Goal: Information Seeking & Learning: Find specific page/section

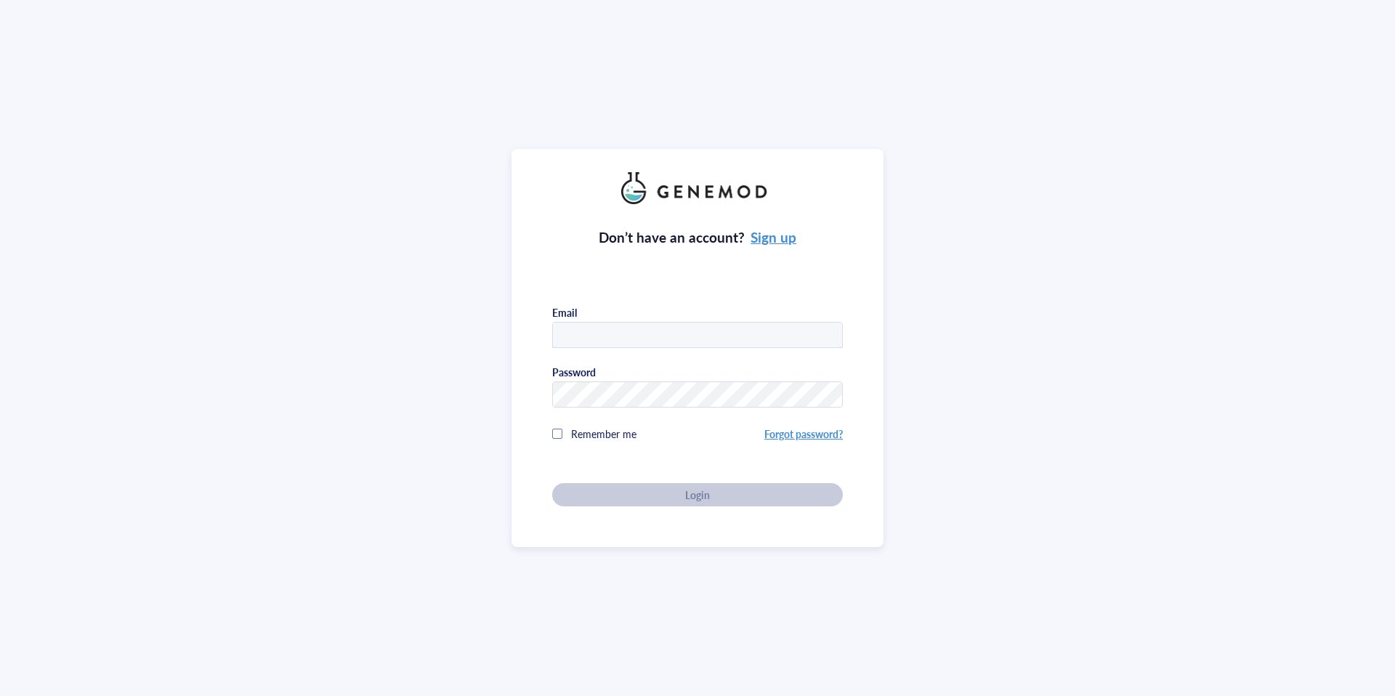
type input "[PERSON_NAME][EMAIL_ADDRESS][PERSON_NAME][DOMAIN_NAME]"
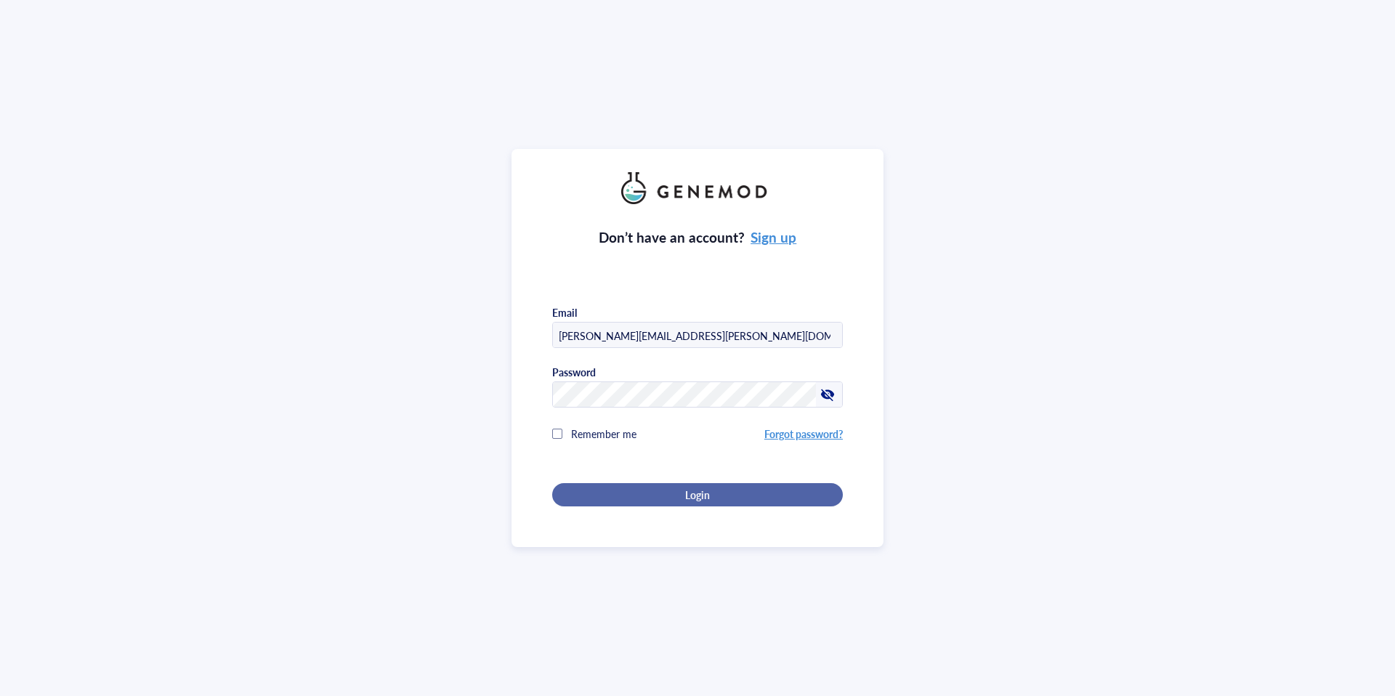
click at [655, 491] on div "Login" at bounding box center [698, 494] width 244 height 13
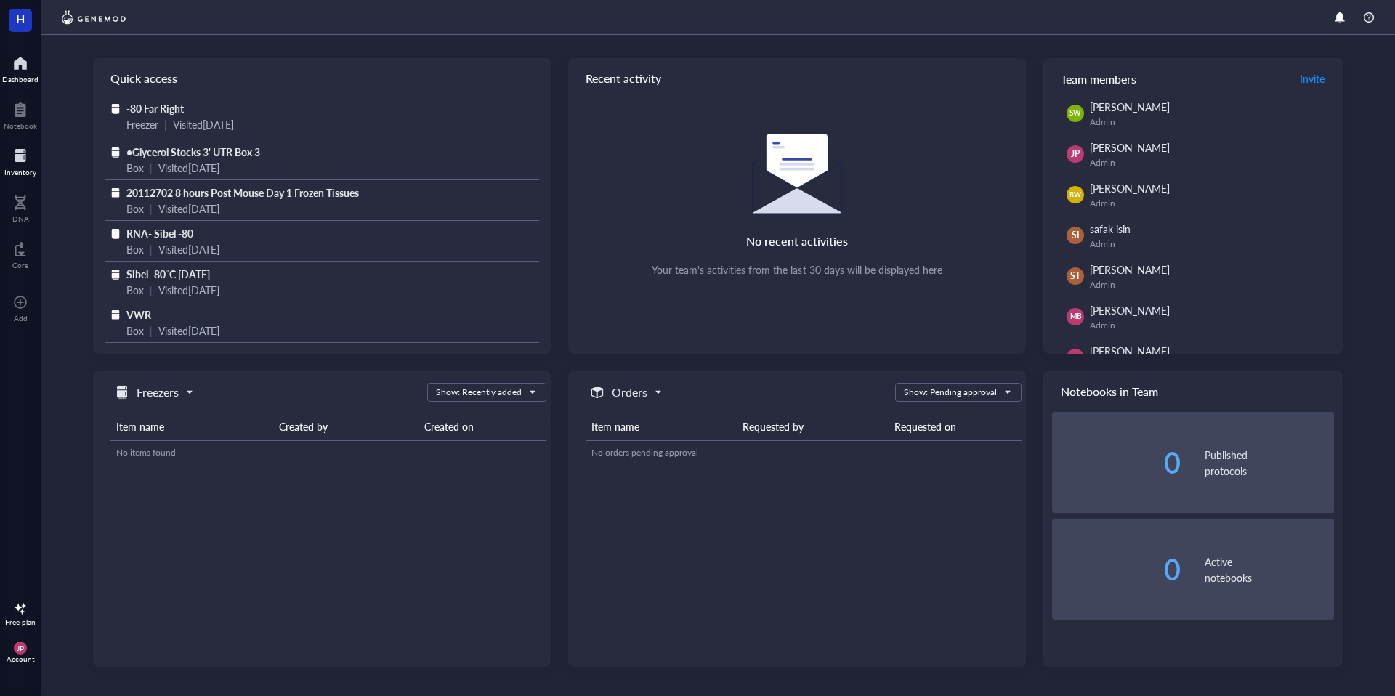
click at [29, 173] on div "Inventory" at bounding box center [20, 172] width 32 height 9
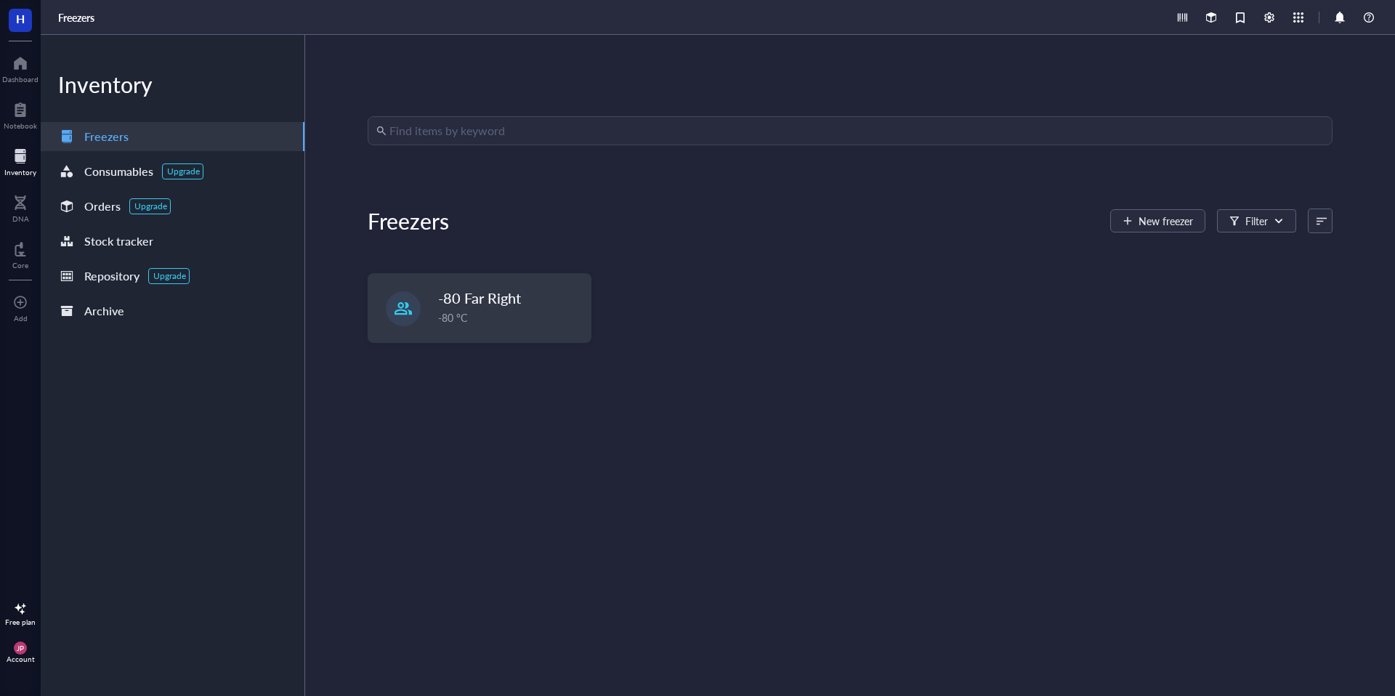
click at [490, 132] on input "search" at bounding box center [856, 131] width 935 height 28
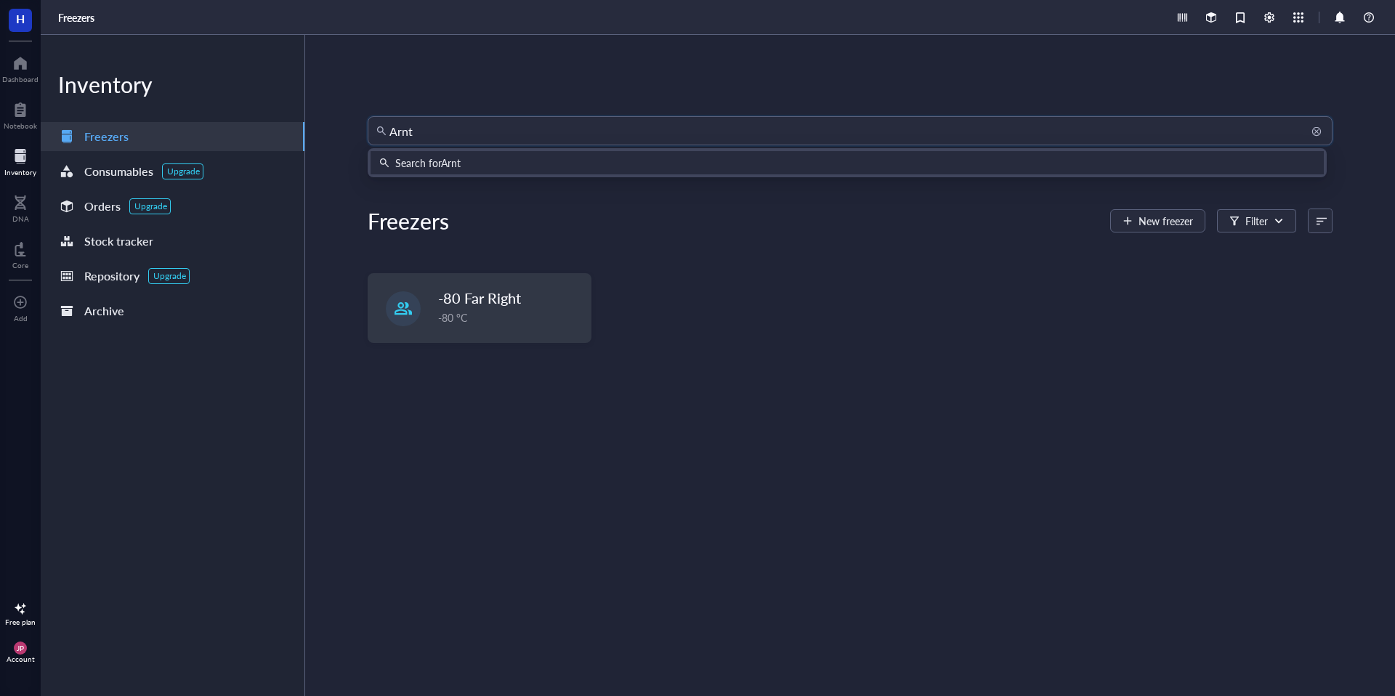
type input "Arntl"
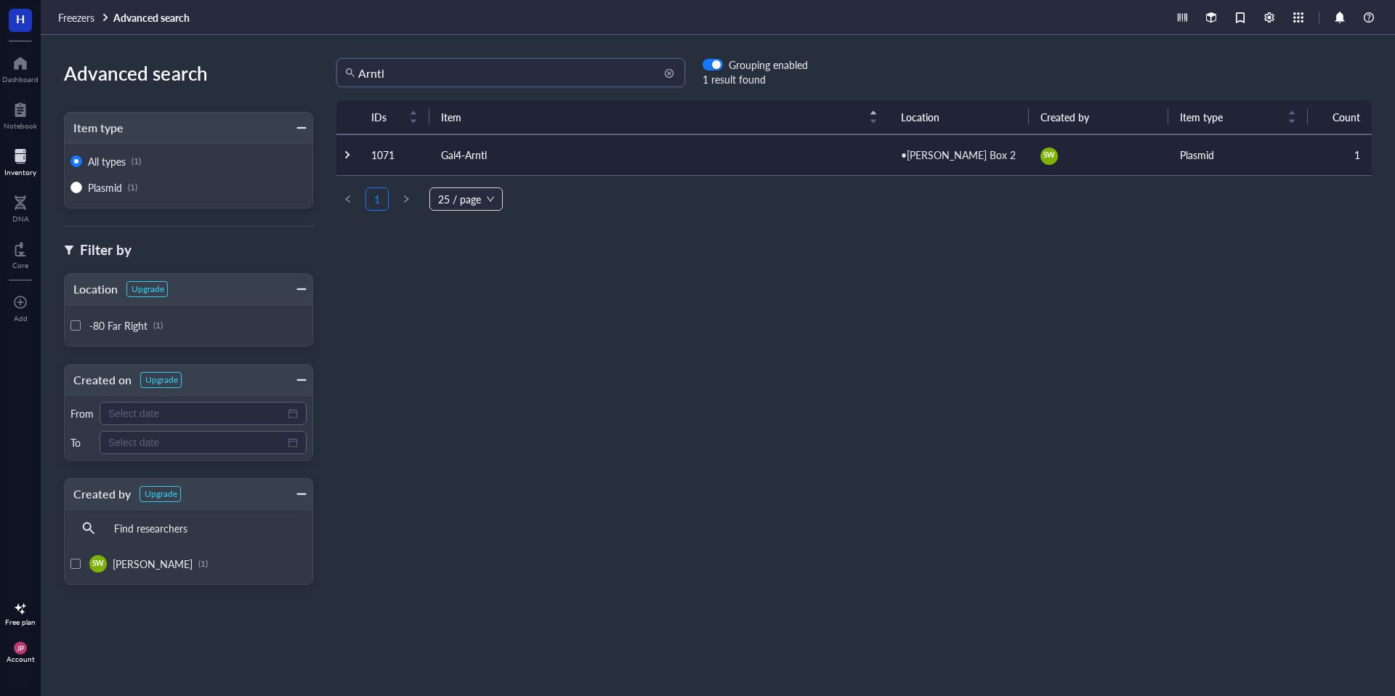
click at [473, 76] on input "Arntl" at bounding box center [517, 73] width 318 height 28
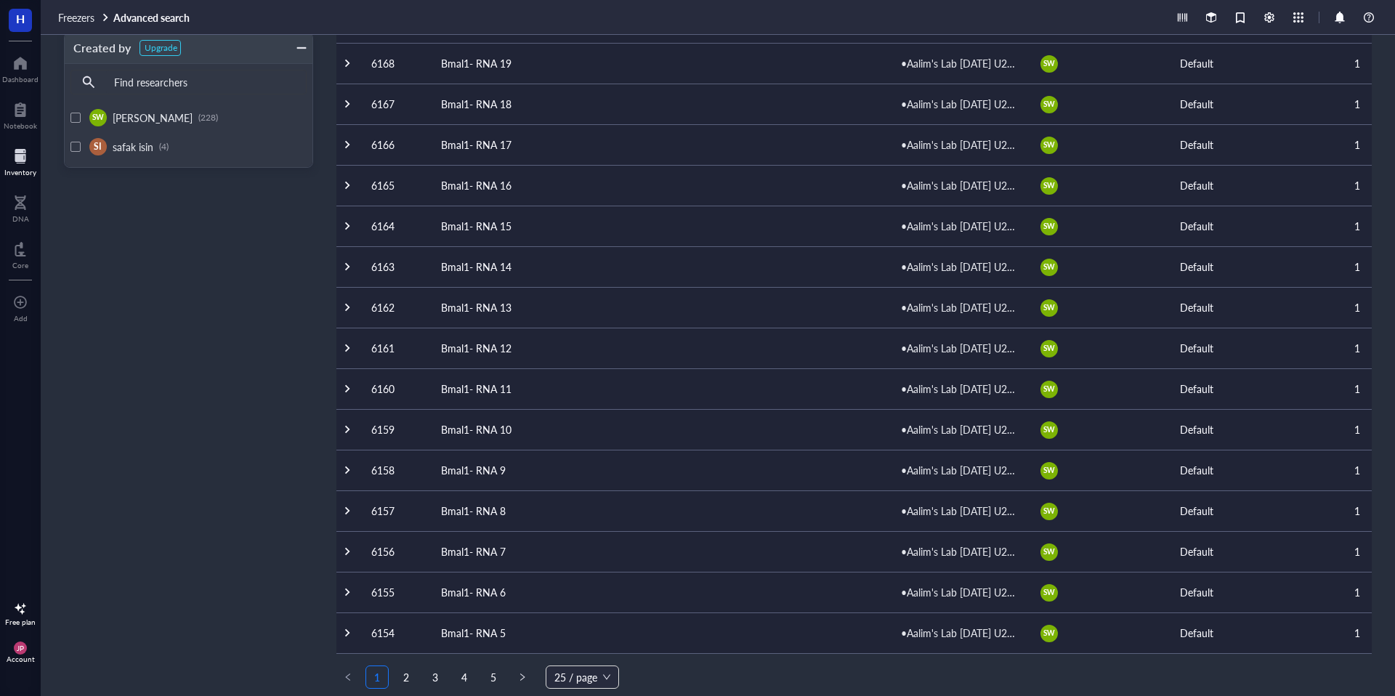
scroll to position [503, 0]
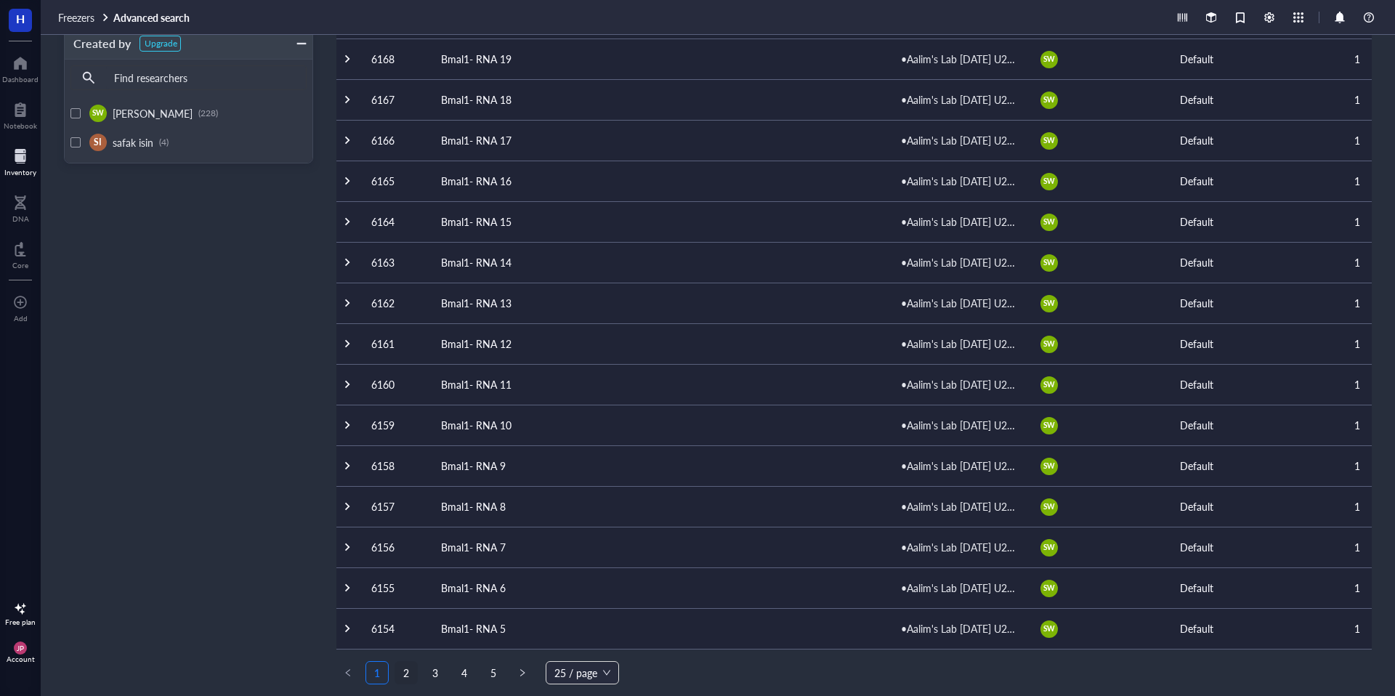
click at [406, 672] on link "2" at bounding box center [406, 673] width 22 height 22
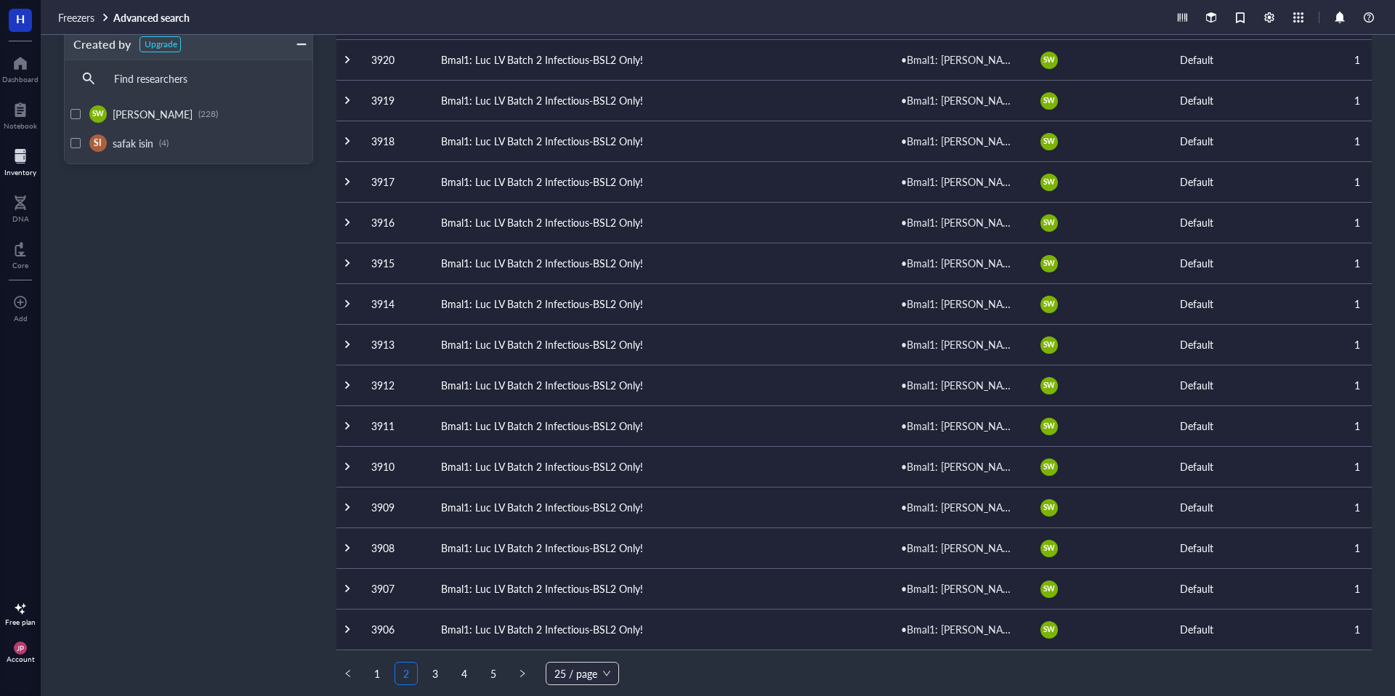
scroll to position [503, 0]
click at [437, 675] on link "3" at bounding box center [435, 673] width 22 height 22
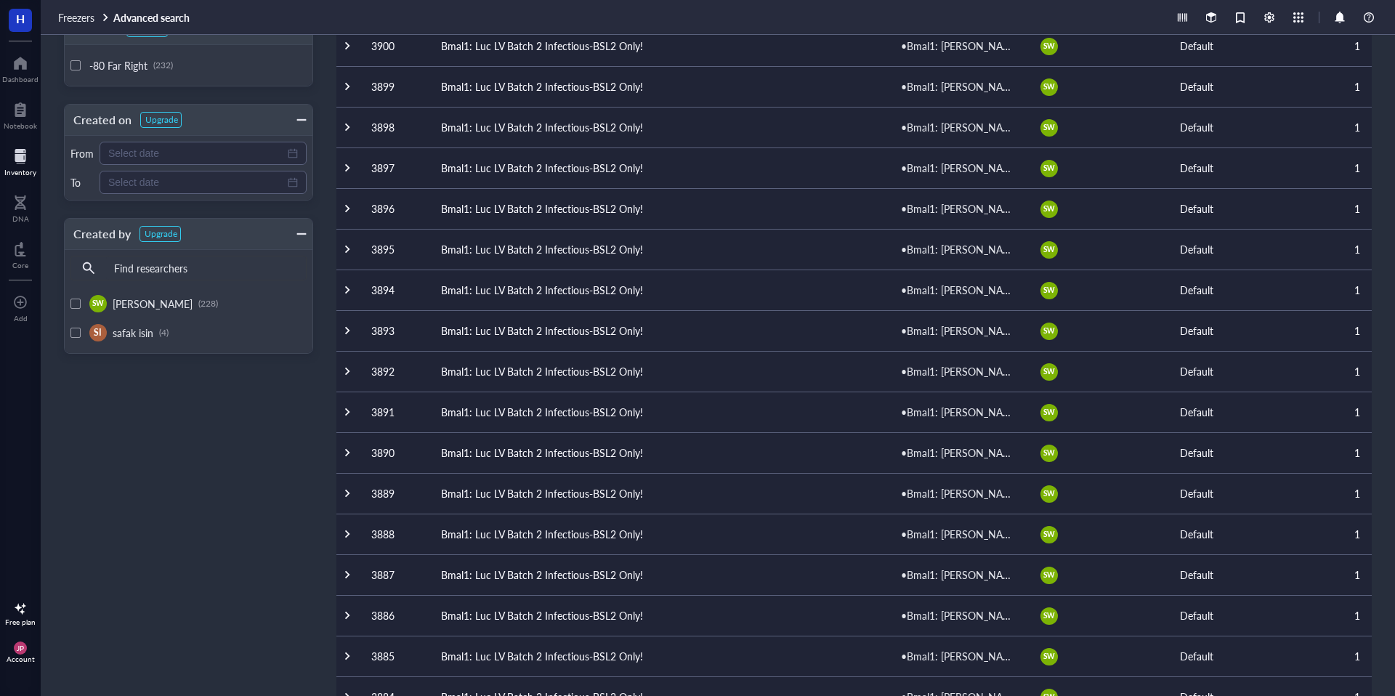
scroll to position [503, 0]
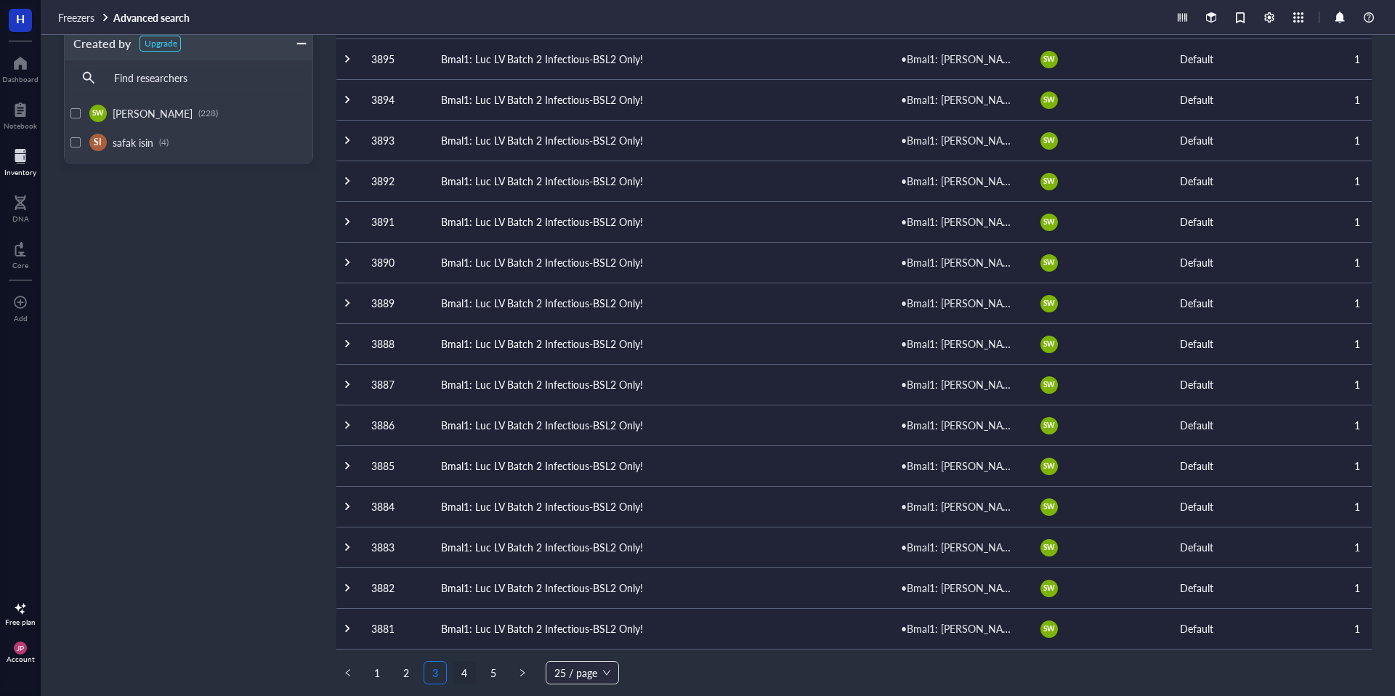
click at [460, 680] on link "4" at bounding box center [464, 673] width 22 height 22
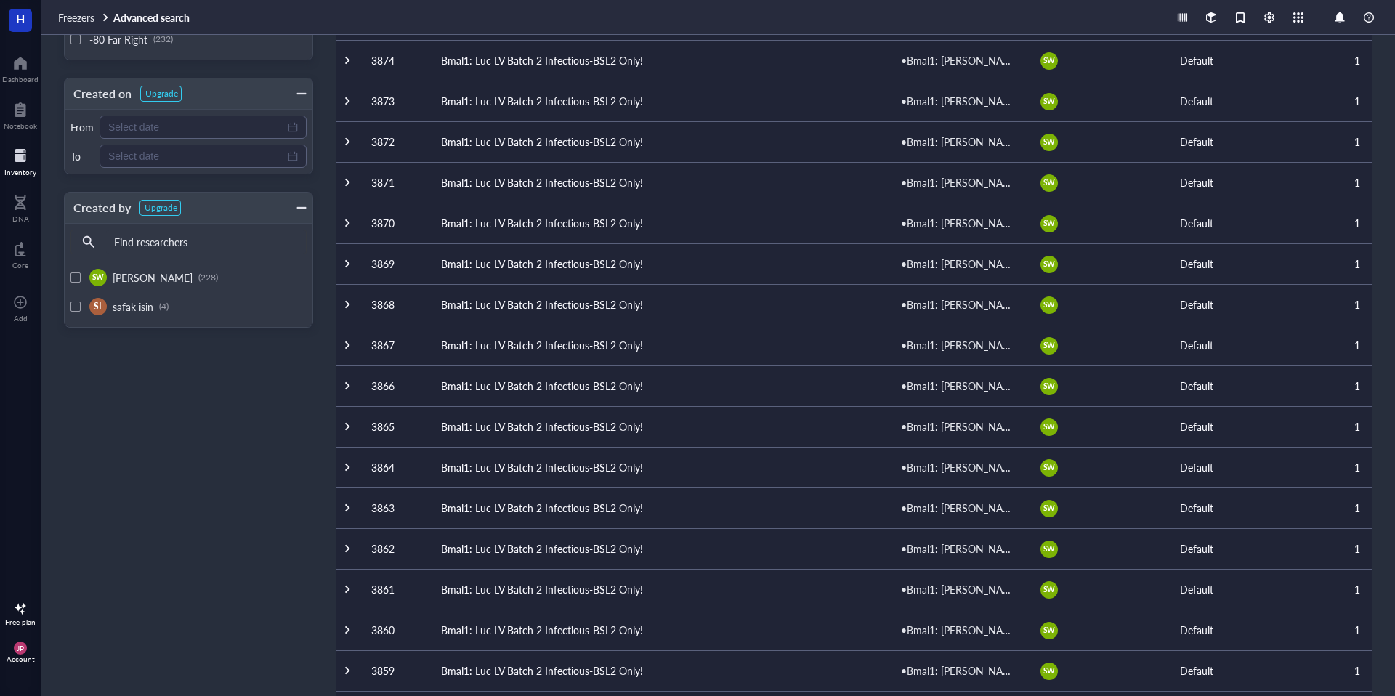
scroll to position [503, 0]
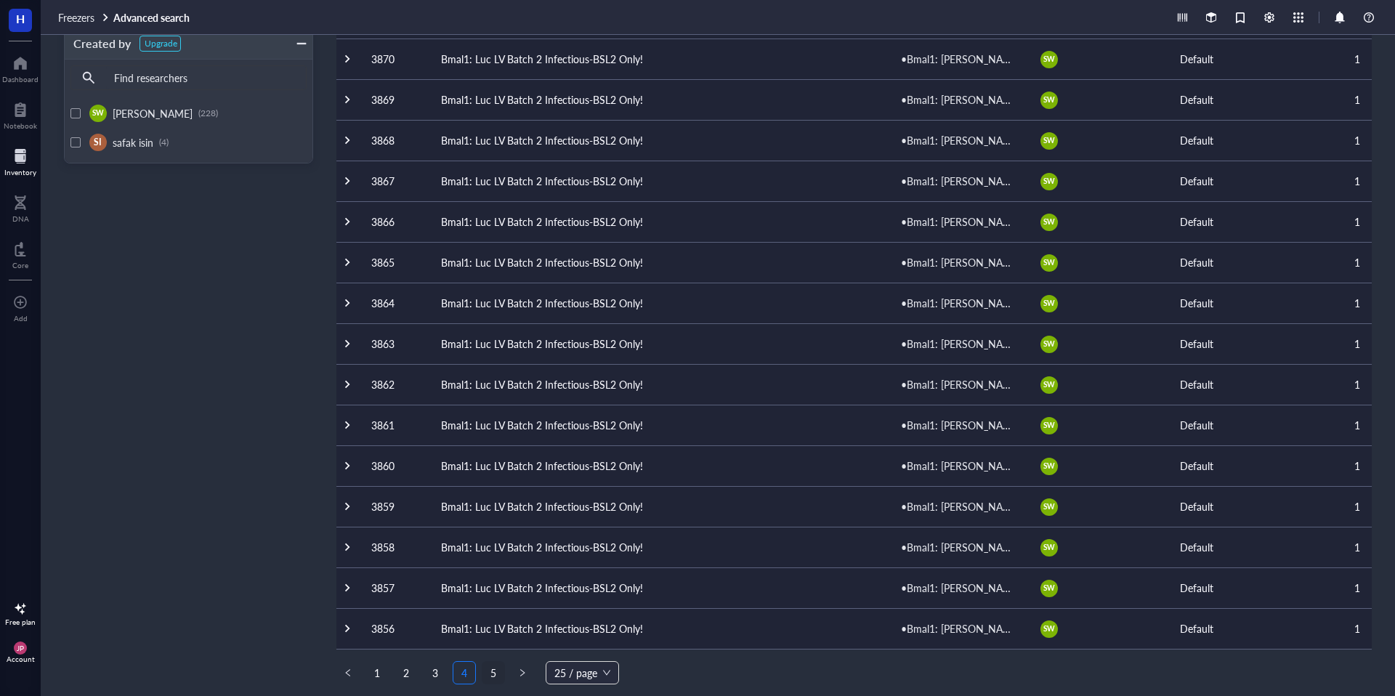
click at [495, 671] on link "5" at bounding box center [494, 673] width 22 height 22
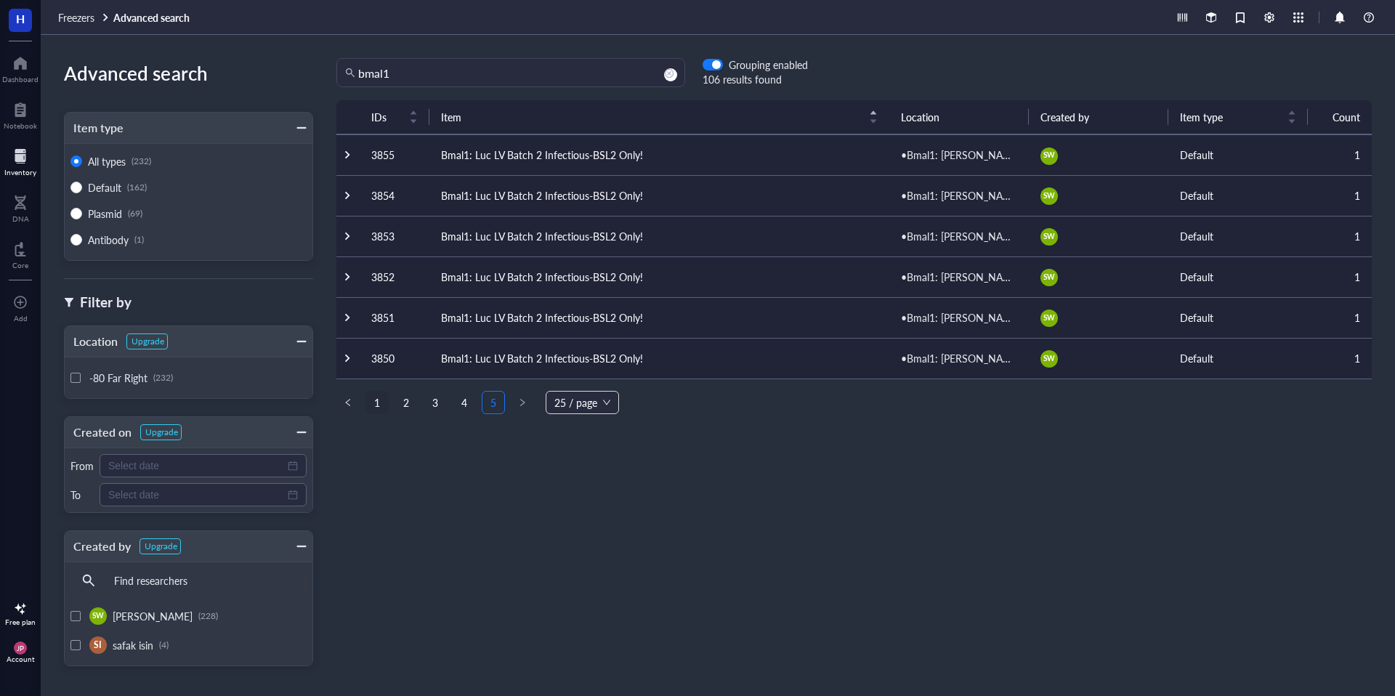
click at [375, 403] on link "1" at bounding box center [377, 403] width 22 height 22
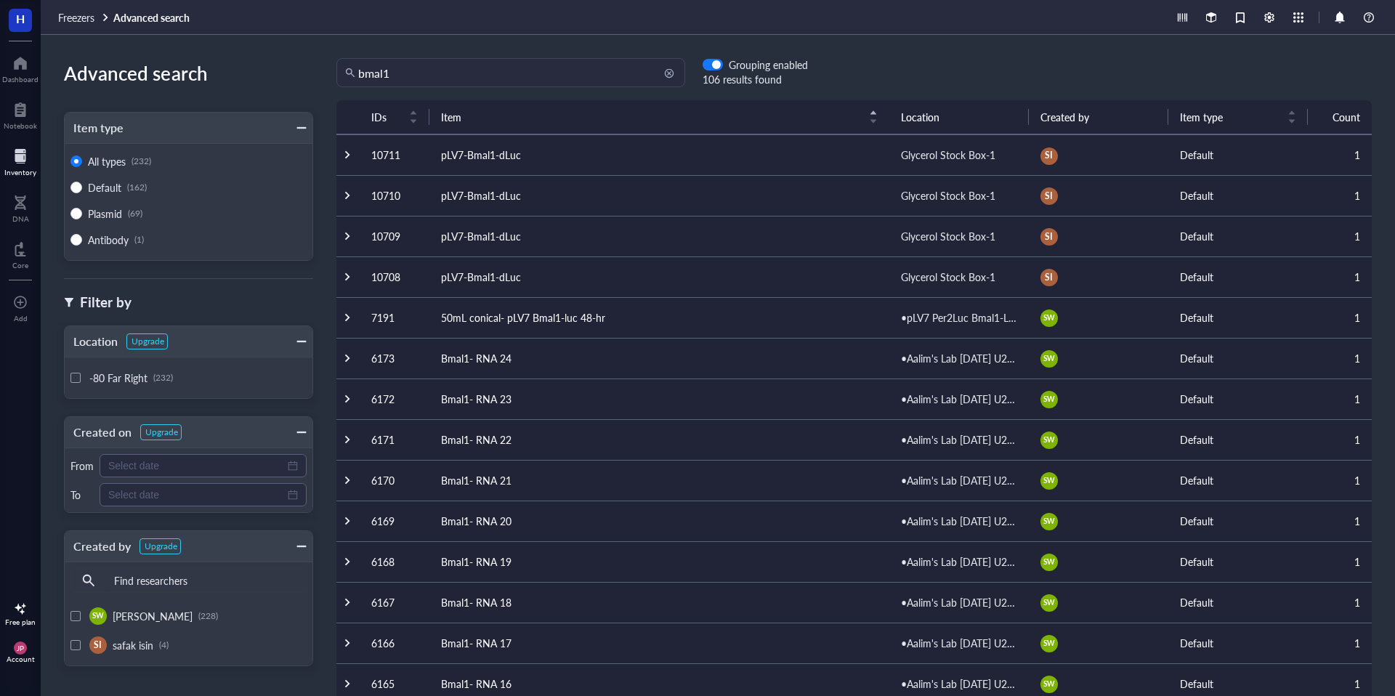
click at [456, 63] on input "bmal1" at bounding box center [517, 73] width 318 height 28
type input "sp6"
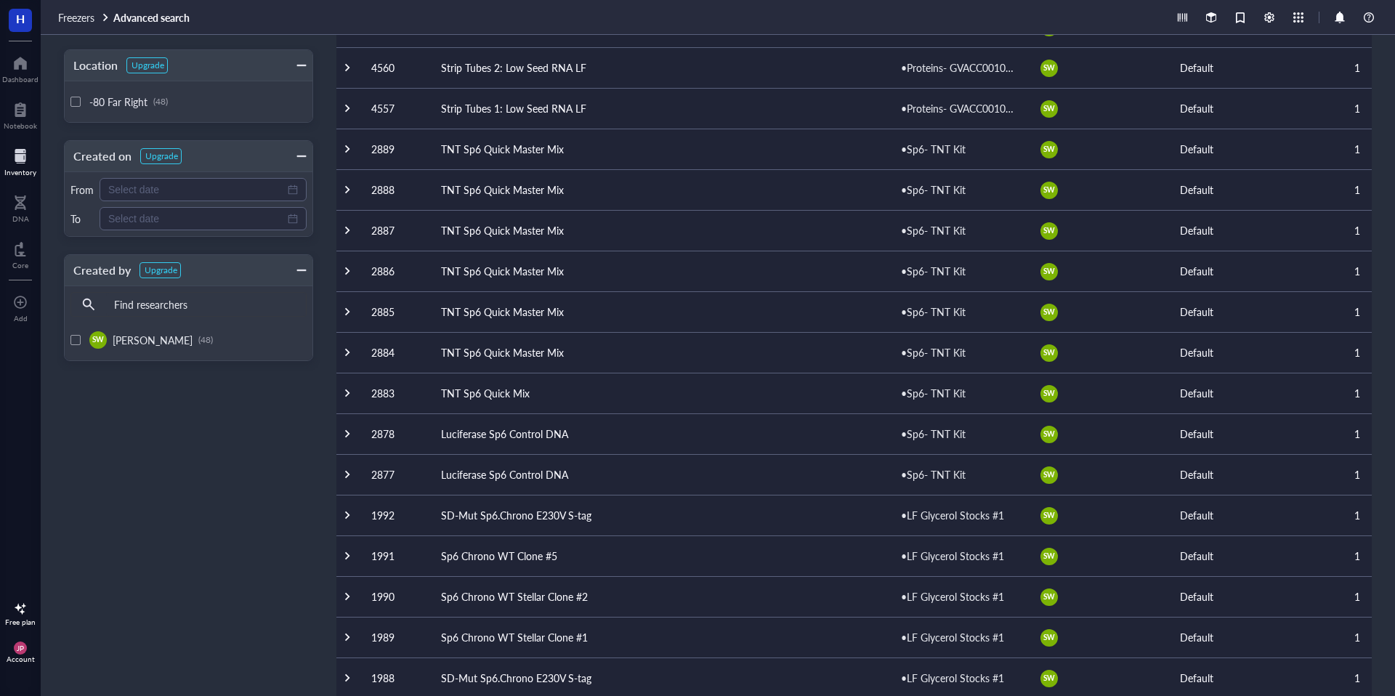
scroll to position [503, 0]
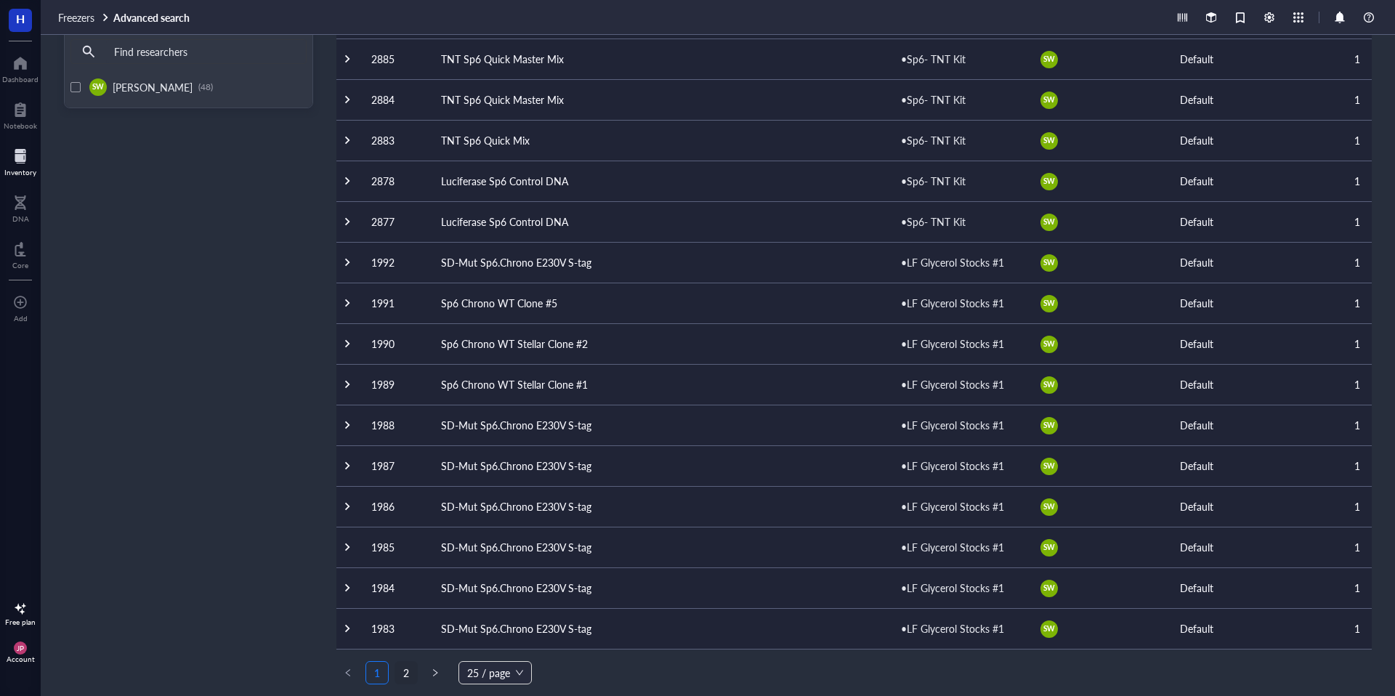
click at [408, 674] on link "2" at bounding box center [406, 673] width 22 height 22
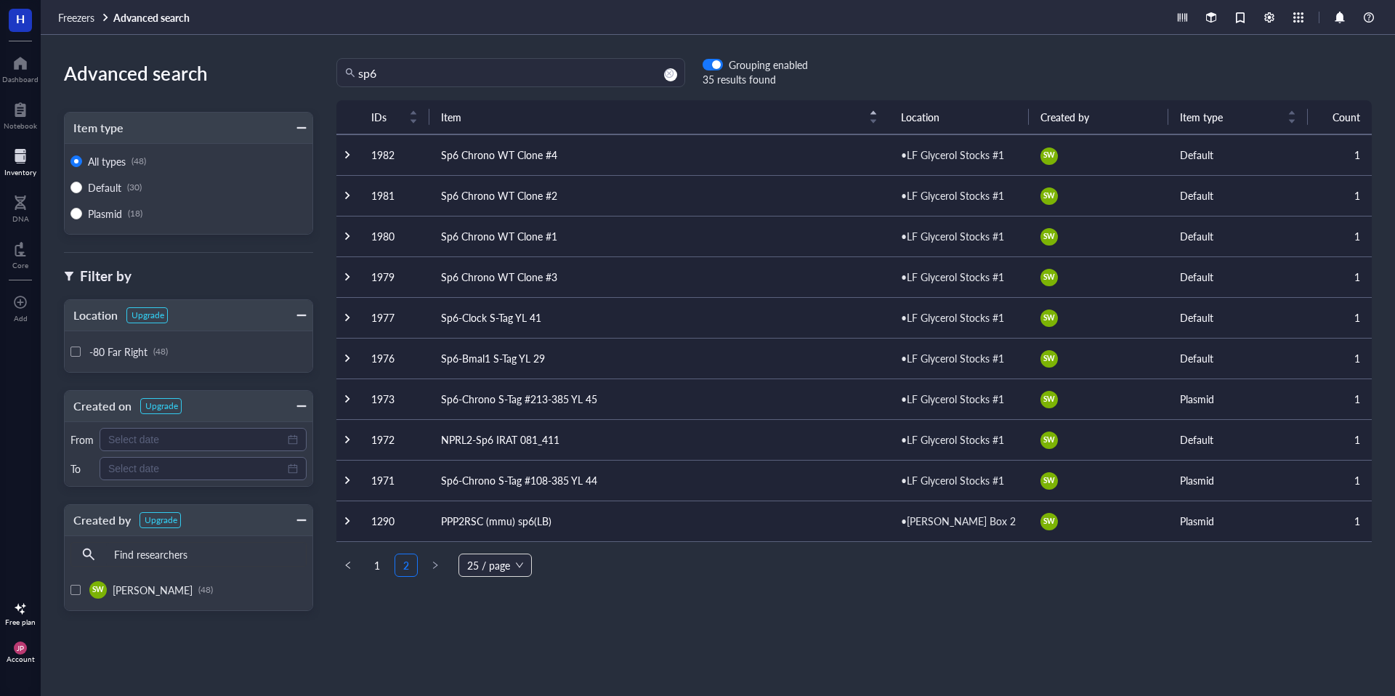
click at [12, 161] on div at bounding box center [20, 156] width 32 height 23
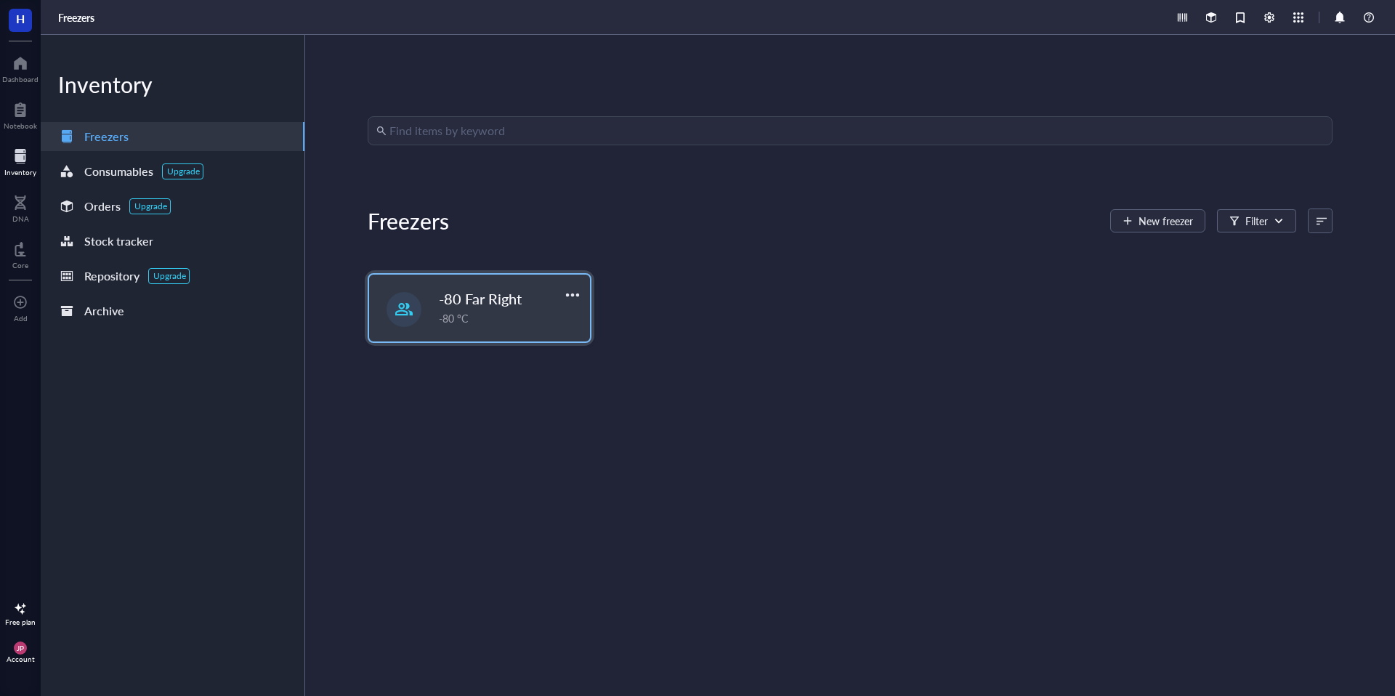
click at [469, 324] on div "-80 °C" at bounding box center [510, 318] width 142 height 16
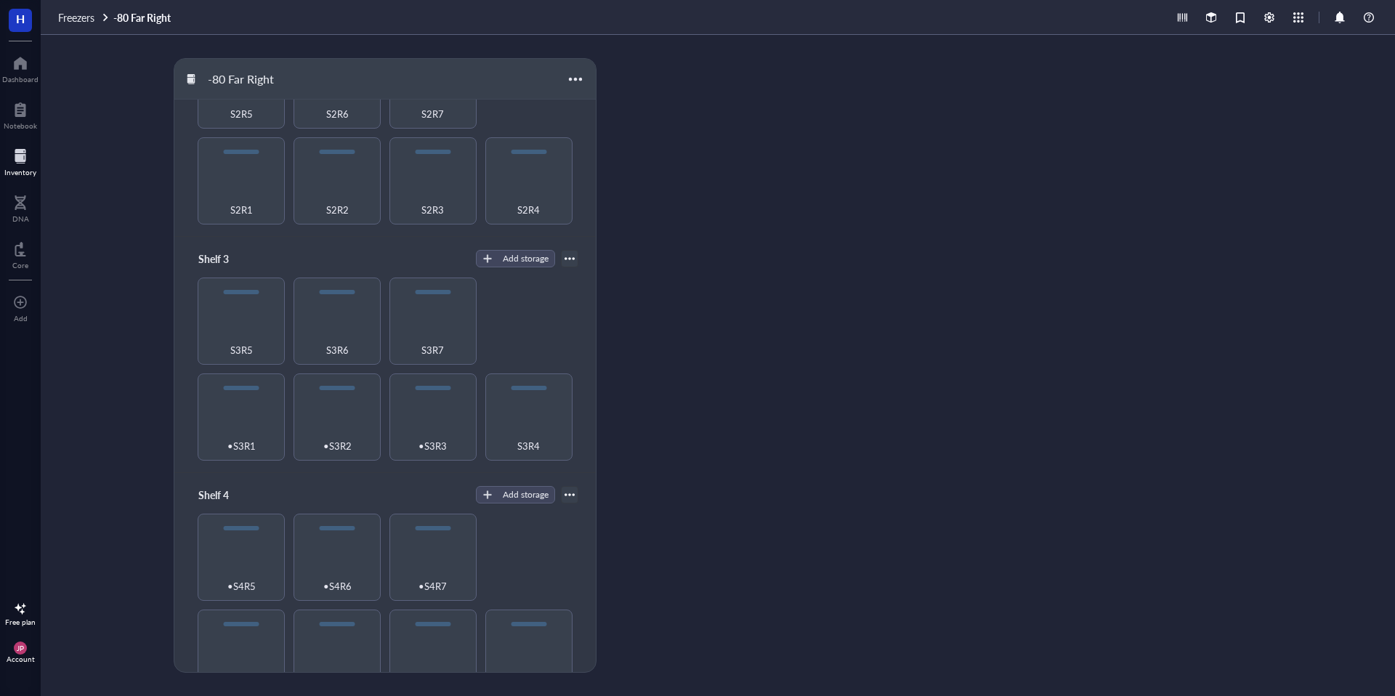
scroll to position [348, 0]
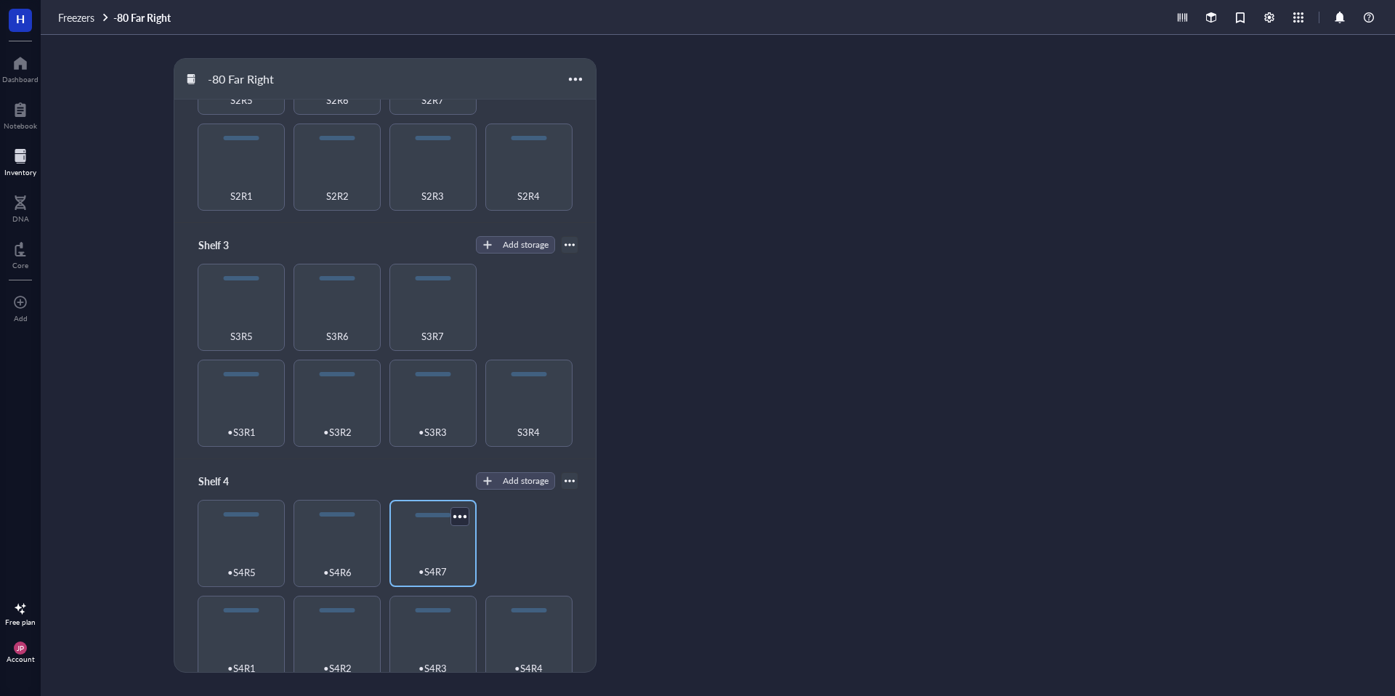
click at [432, 548] on div "•S4R7" at bounding box center [433, 564] width 73 height 32
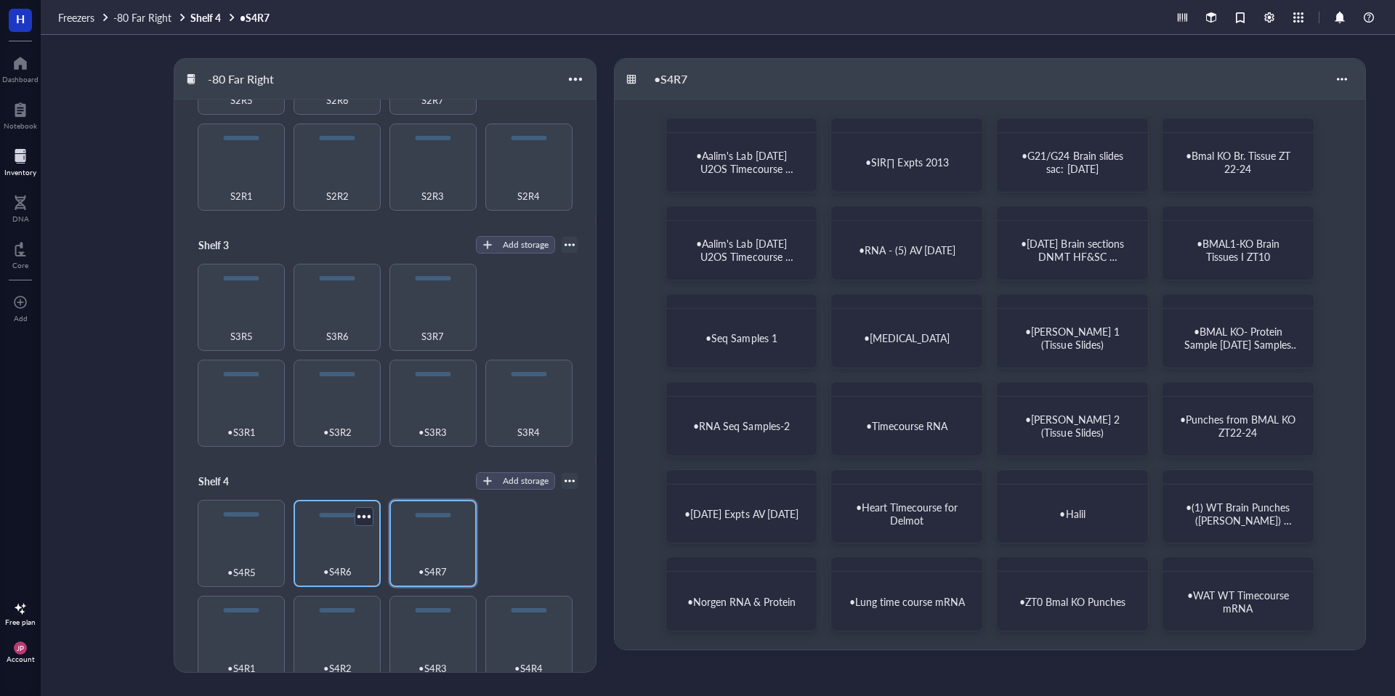
click at [311, 552] on div "•S4R6" at bounding box center [337, 564] width 73 height 32
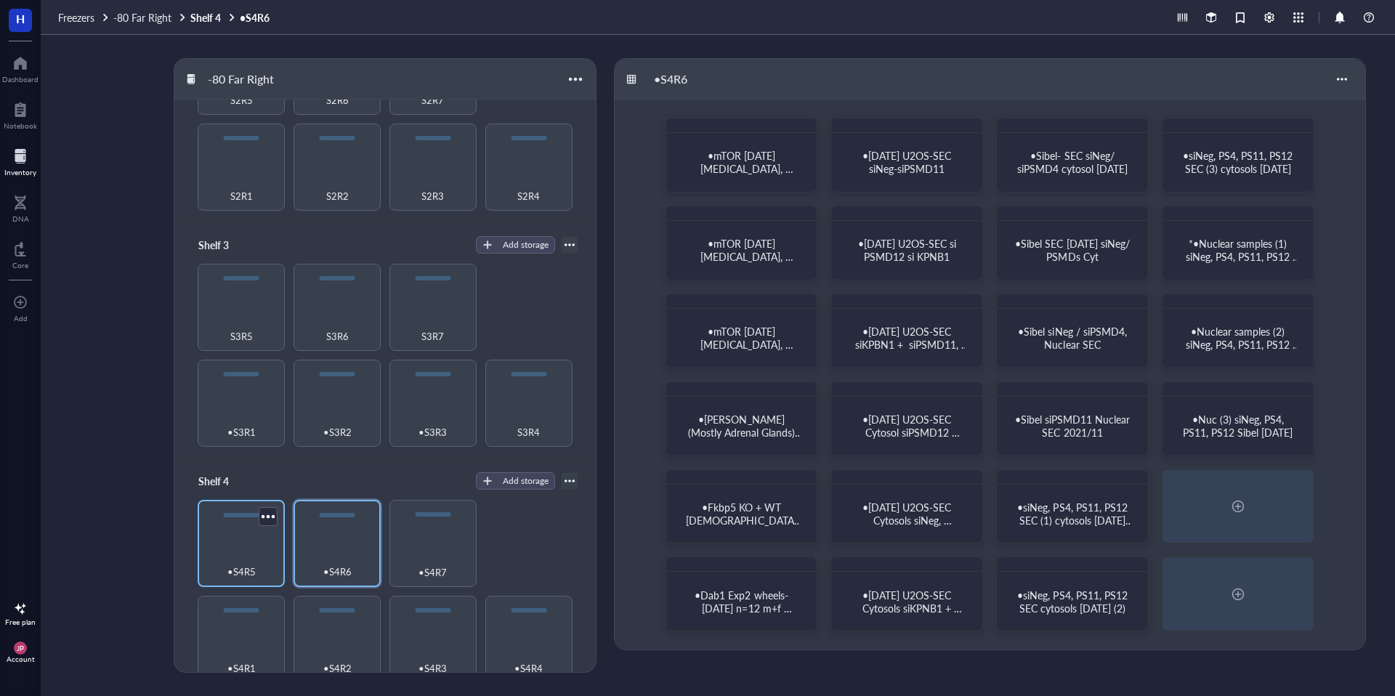
click at [249, 550] on div "•S4R5" at bounding box center [241, 564] width 73 height 32
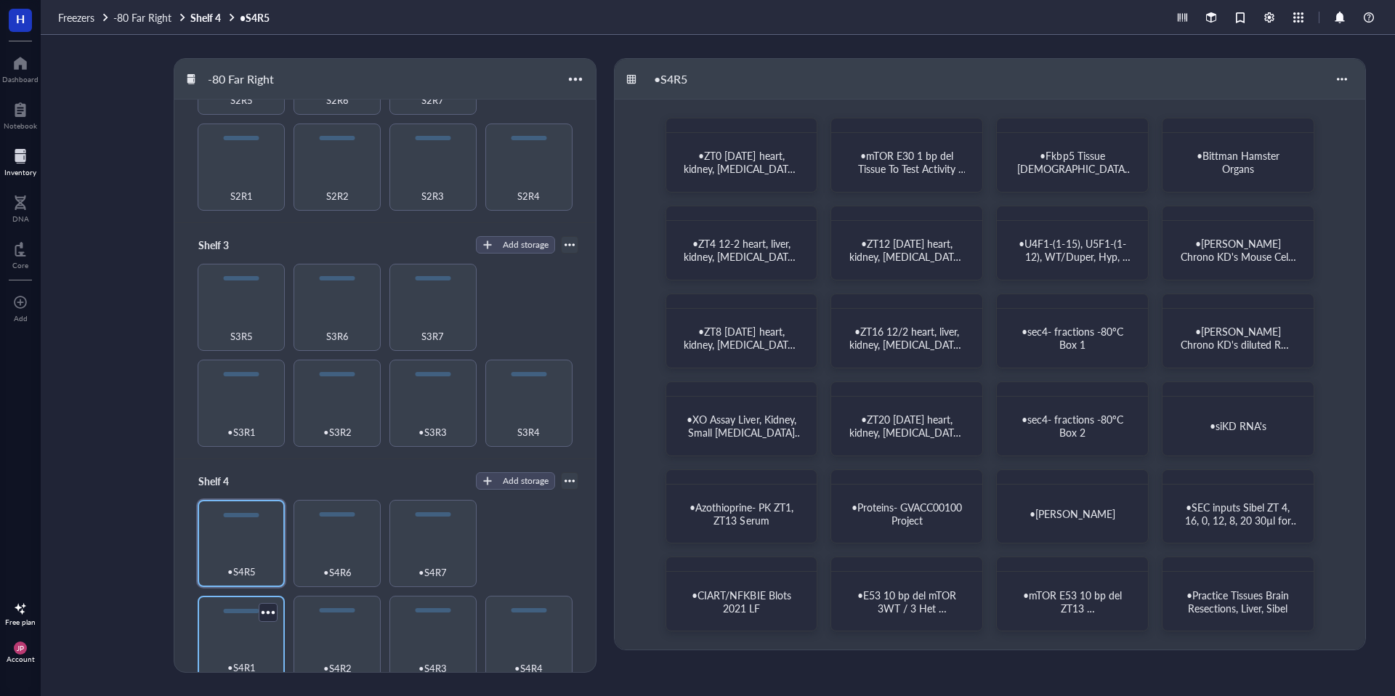
click at [220, 644] on div "•S4R1" at bounding box center [241, 660] width 73 height 32
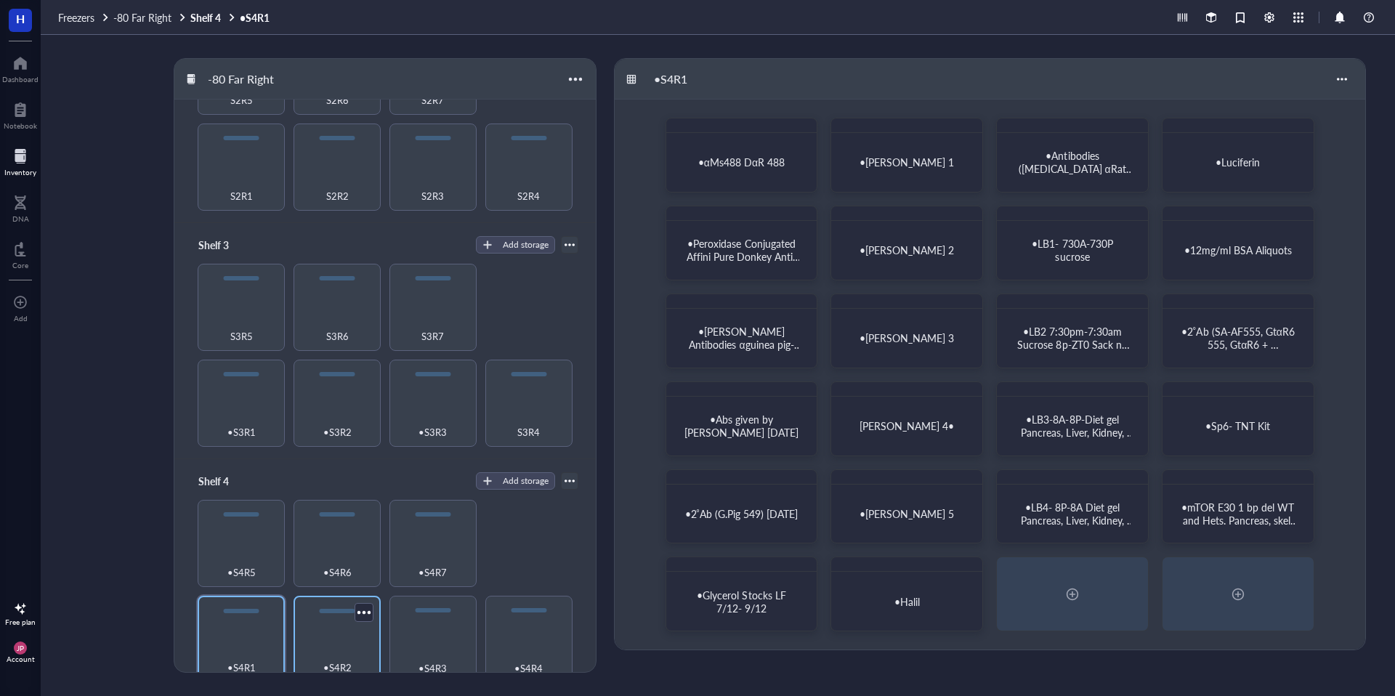
click at [339, 644] on div "•S4R2" at bounding box center [337, 660] width 73 height 32
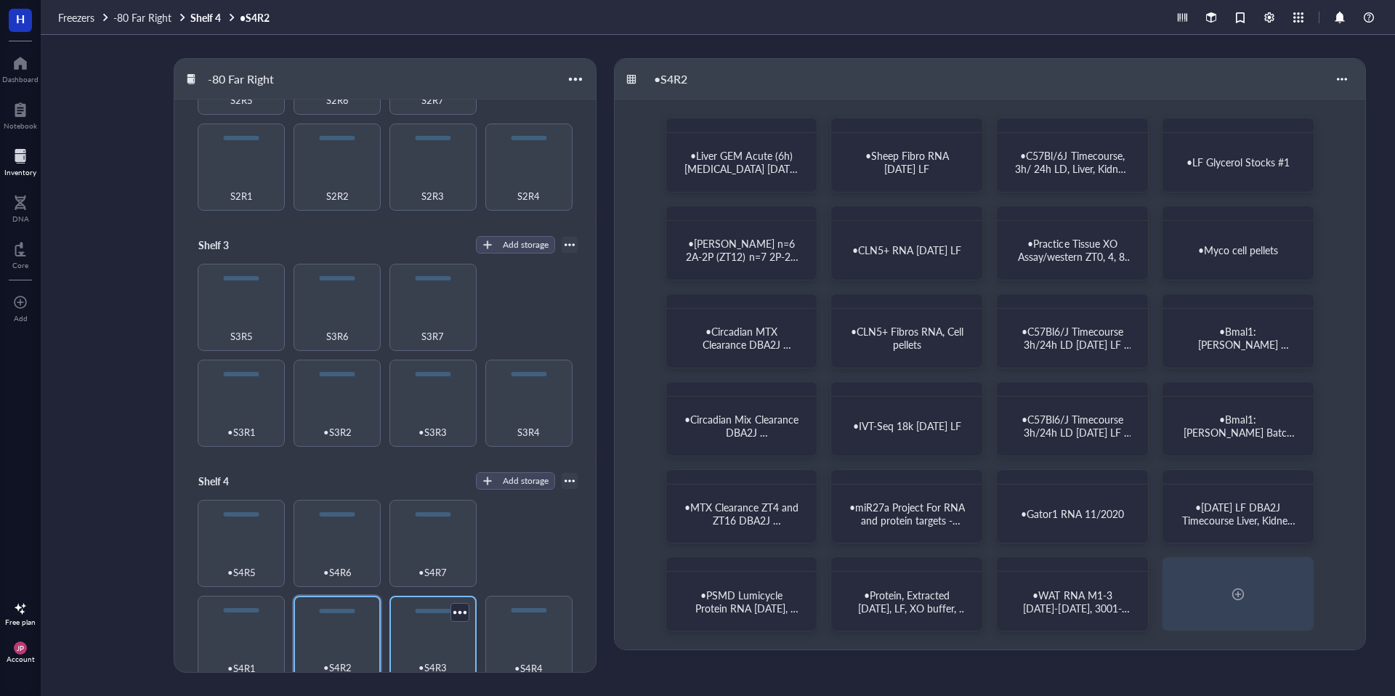
click at [426, 644] on div "•S4R3" at bounding box center [433, 660] width 73 height 32
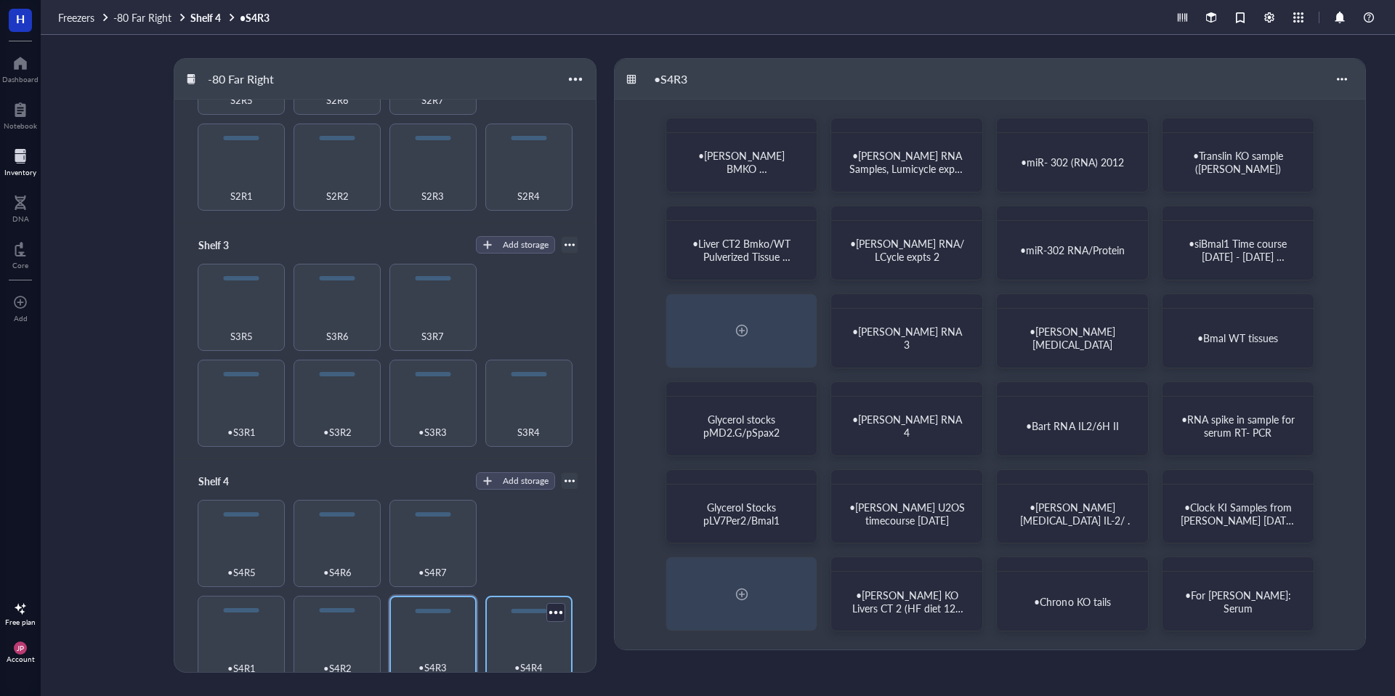
click at [515, 645] on div "•S4R4" at bounding box center [529, 660] width 73 height 32
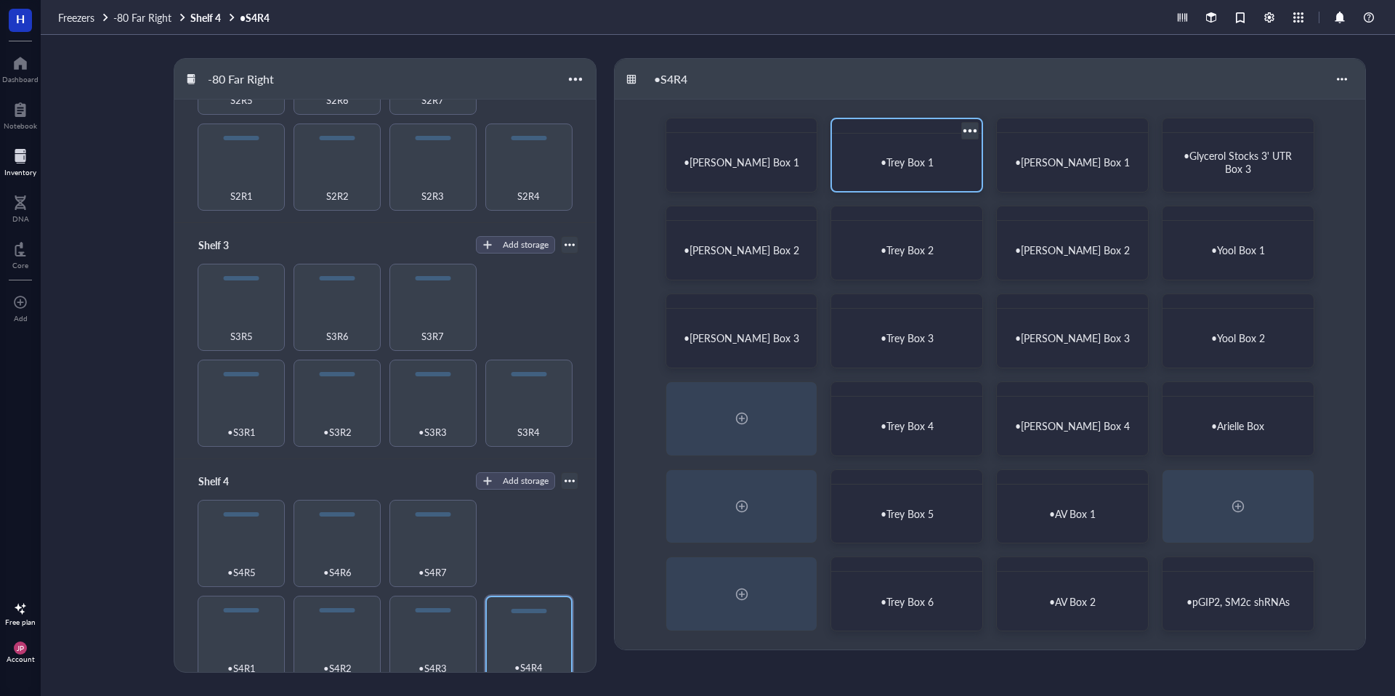
click at [891, 174] on div "•Trey Box 1" at bounding box center [907, 163] width 138 height 46
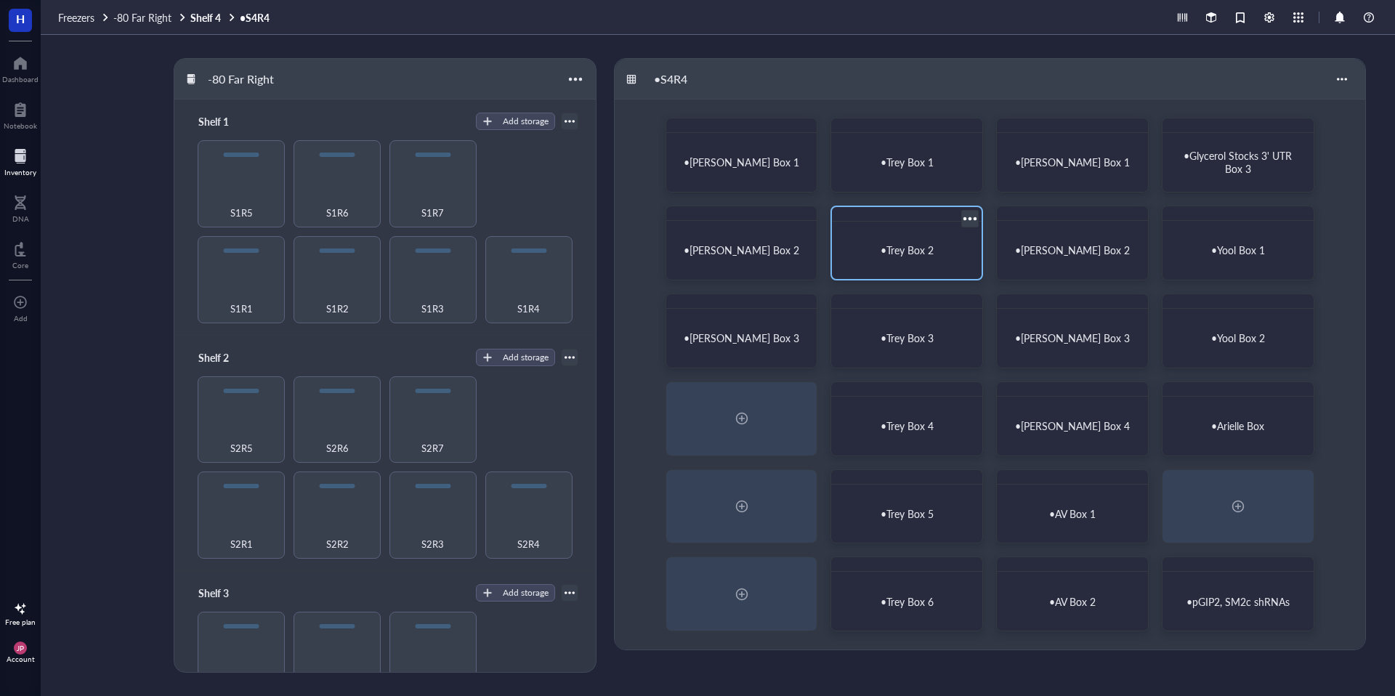
click at [913, 254] on span "•Trey Box 2" at bounding box center [907, 250] width 53 height 15
click at [915, 342] on span "•Trey Box 3" at bounding box center [907, 338] width 53 height 15
click at [909, 412] on div "•Trey Box 4" at bounding box center [907, 426] width 138 height 46
click at [897, 528] on div "•Trey Box 5" at bounding box center [907, 514] width 138 height 46
click at [887, 592] on div "•Trey Box 6" at bounding box center [907, 601] width 138 height 46
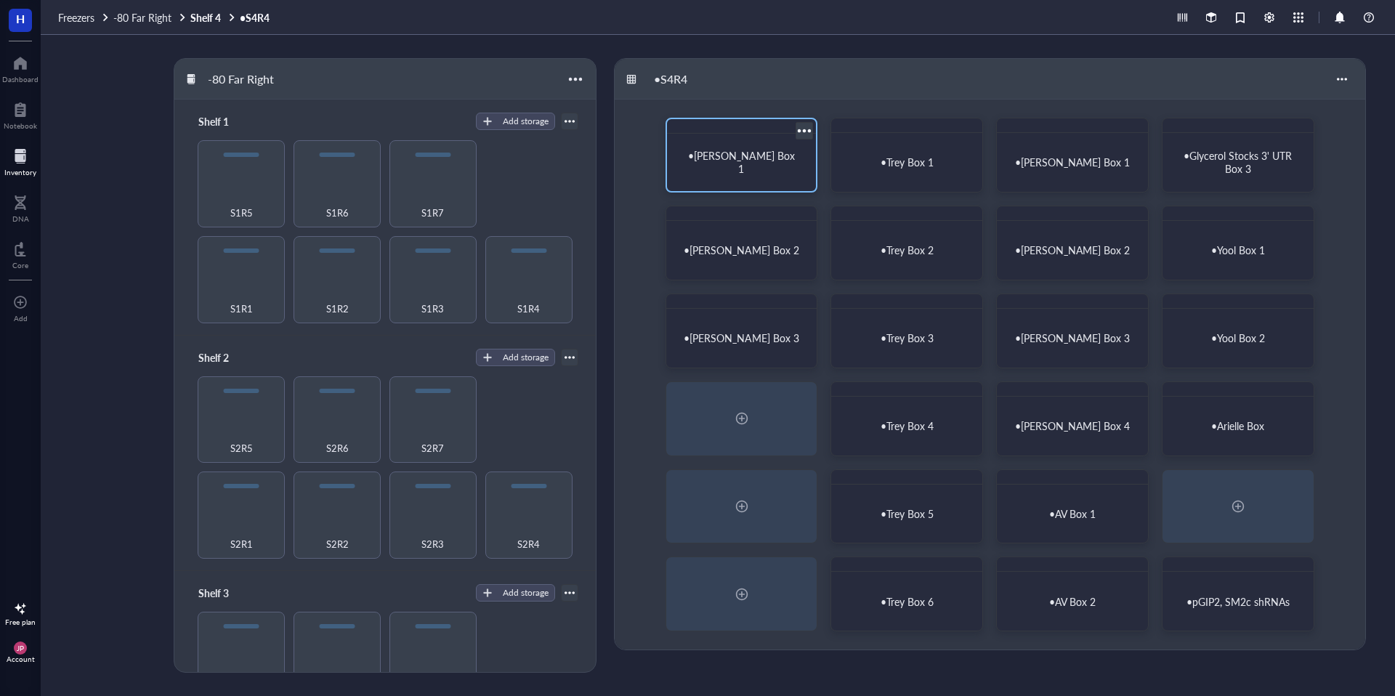
click at [728, 166] on span "•Julie Box 1" at bounding box center [742, 162] width 109 height 28
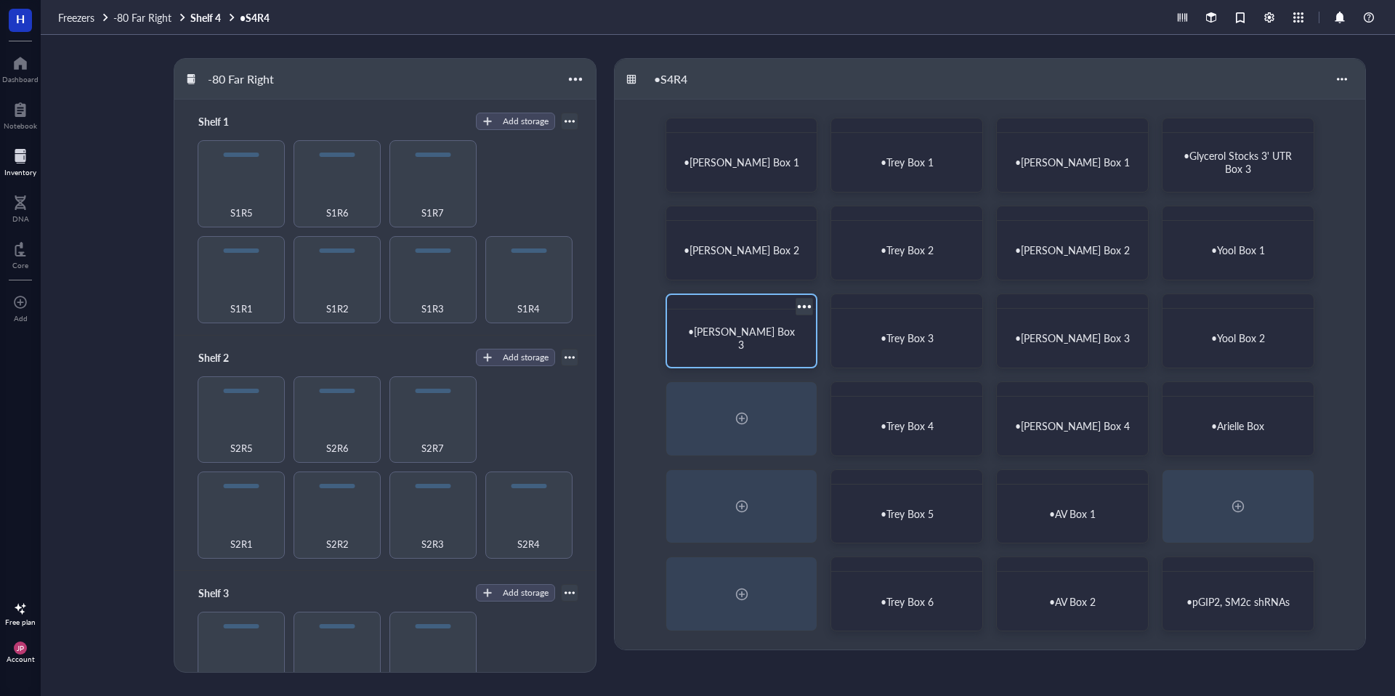
click at [760, 351] on div "•Julie Box 3" at bounding box center [742, 338] width 138 height 46
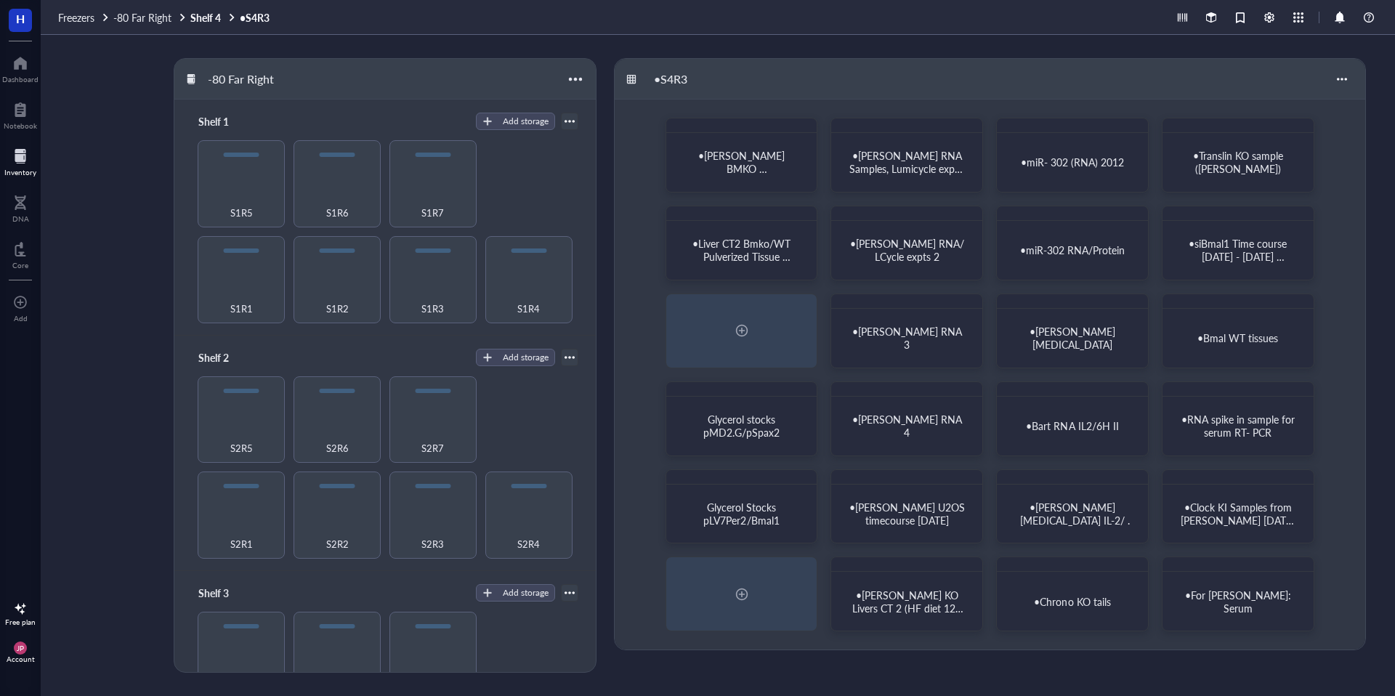
click at [13, 156] on div at bounding box center [20, 156] width 32 height 23
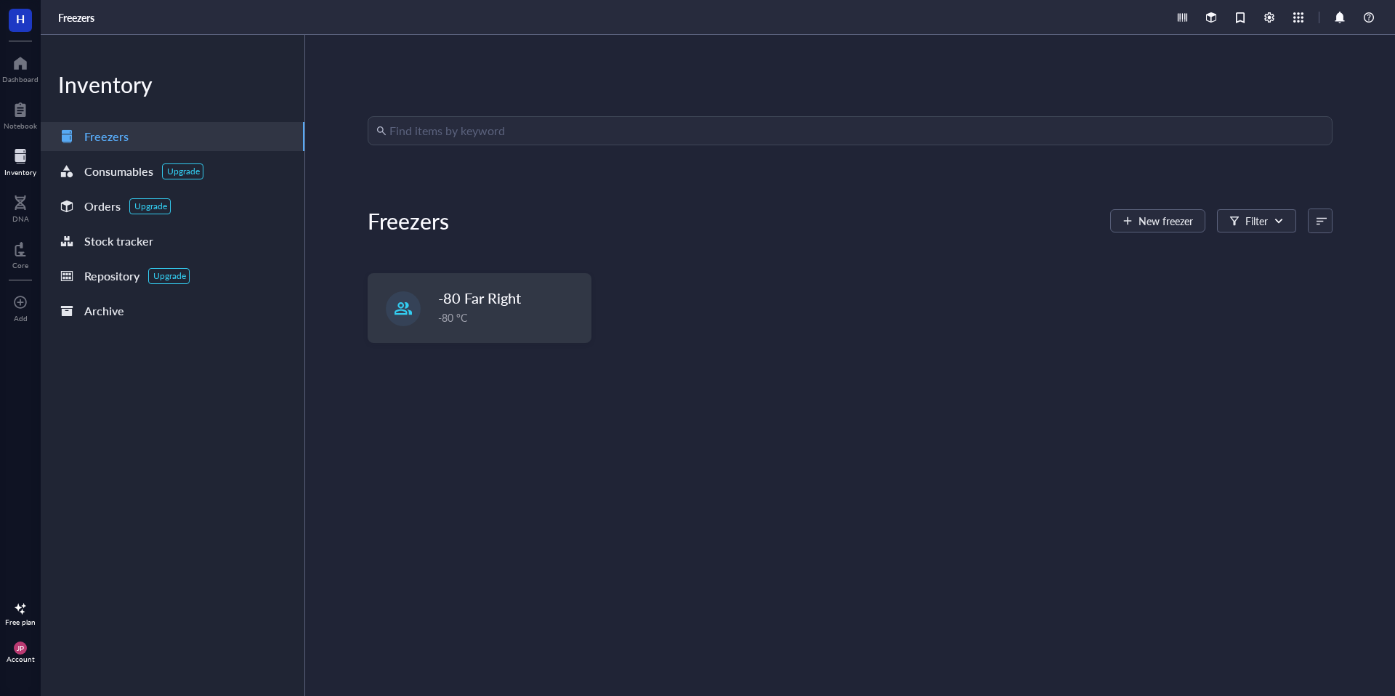
click at [477, 132] on input "search" at bounding box center [856, 131] width 935 height 28
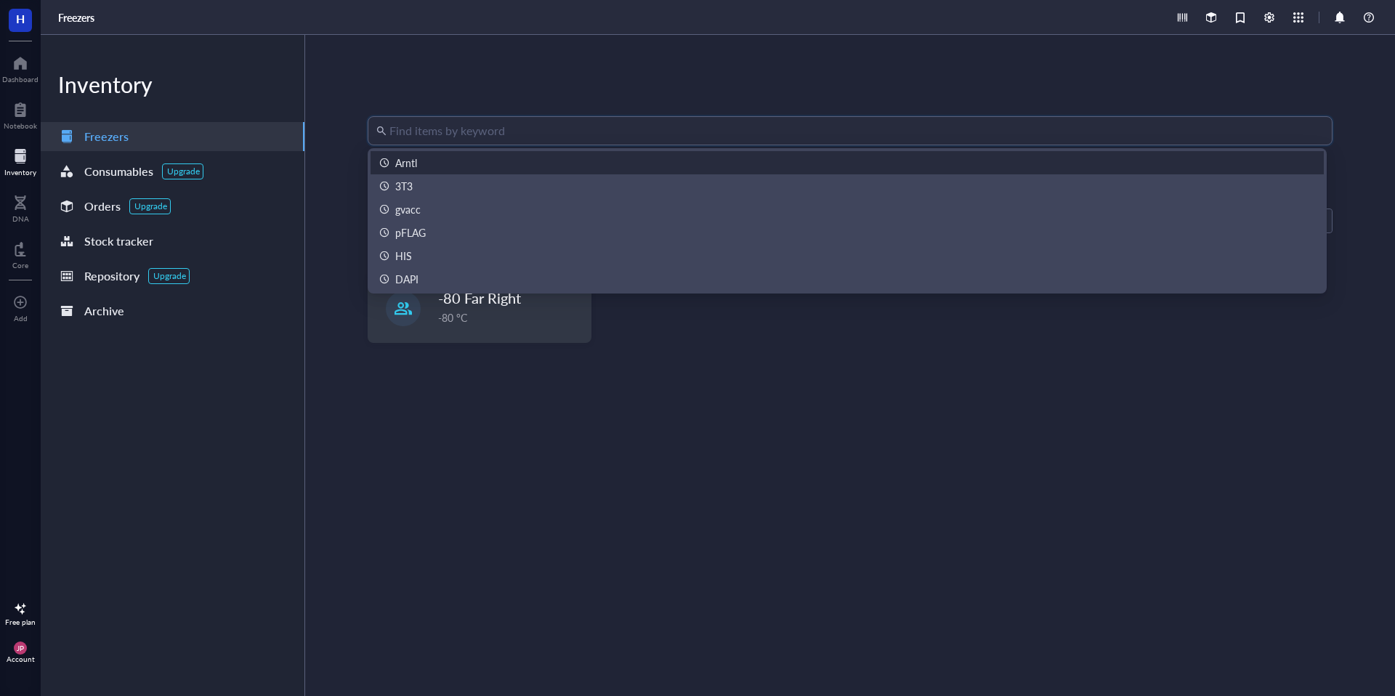
click at [477, 132] on input "search" at bounding box center [856, 131] width 935 height 28
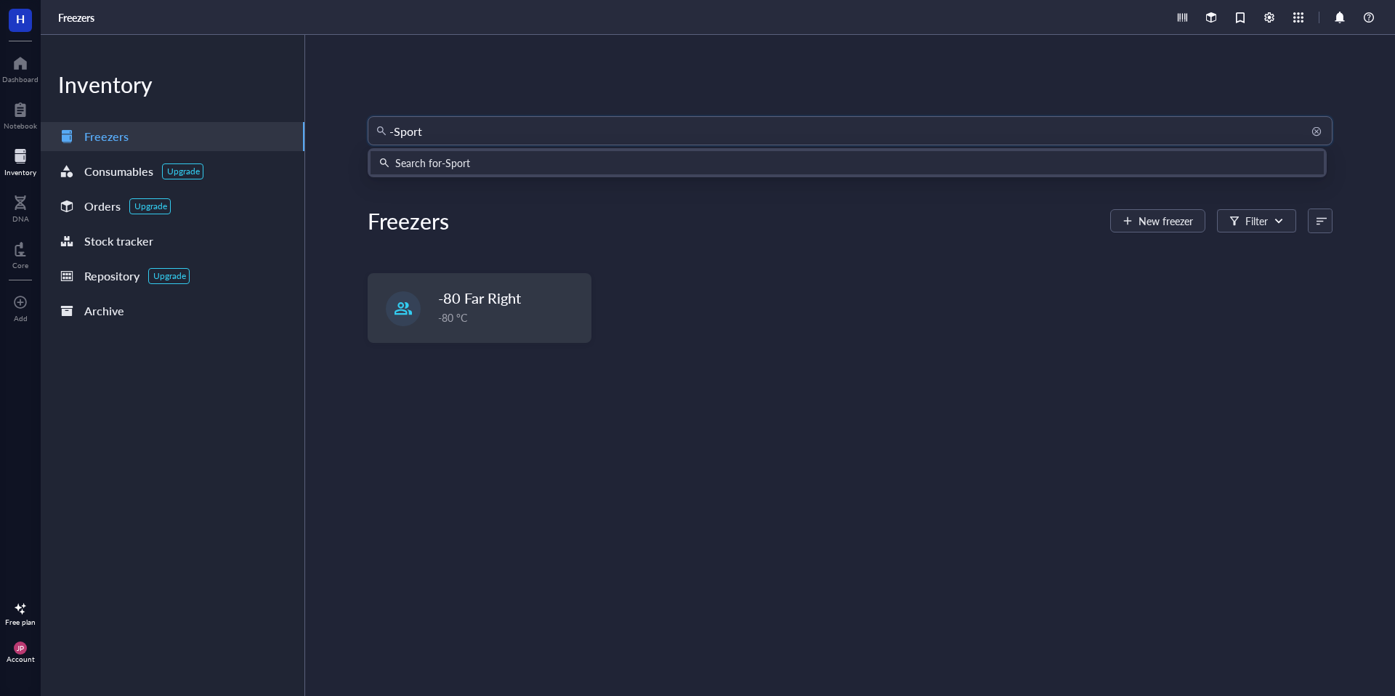
type input "-Sport6"
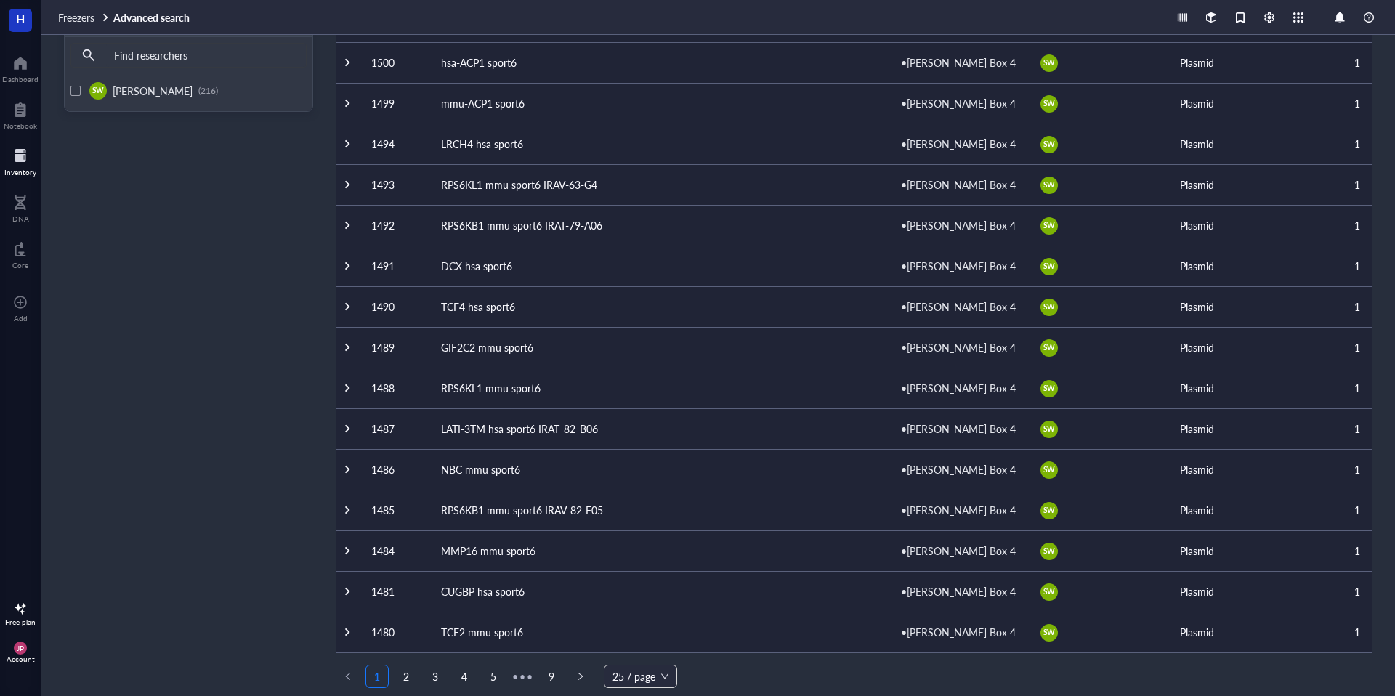
scroll to position [503, 0]
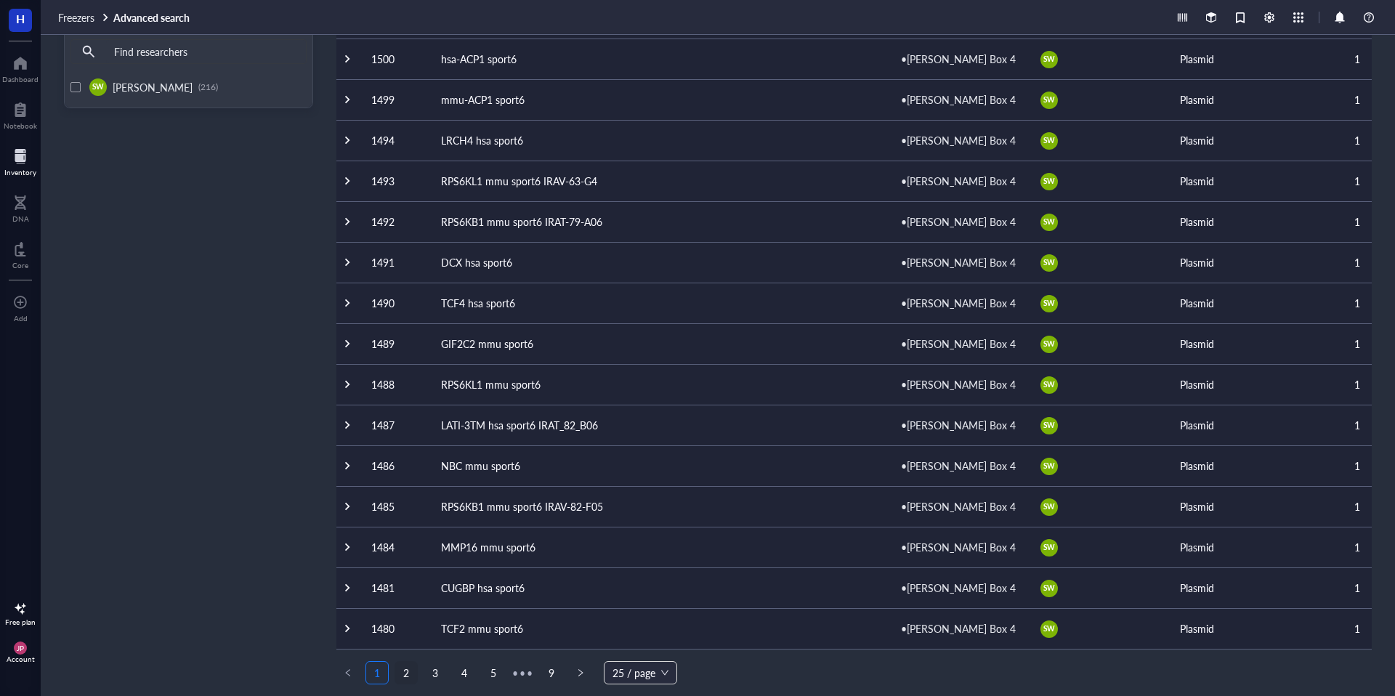
click at [402, 677] on link "2" at bounding box center [406, 673] width 22 height 22
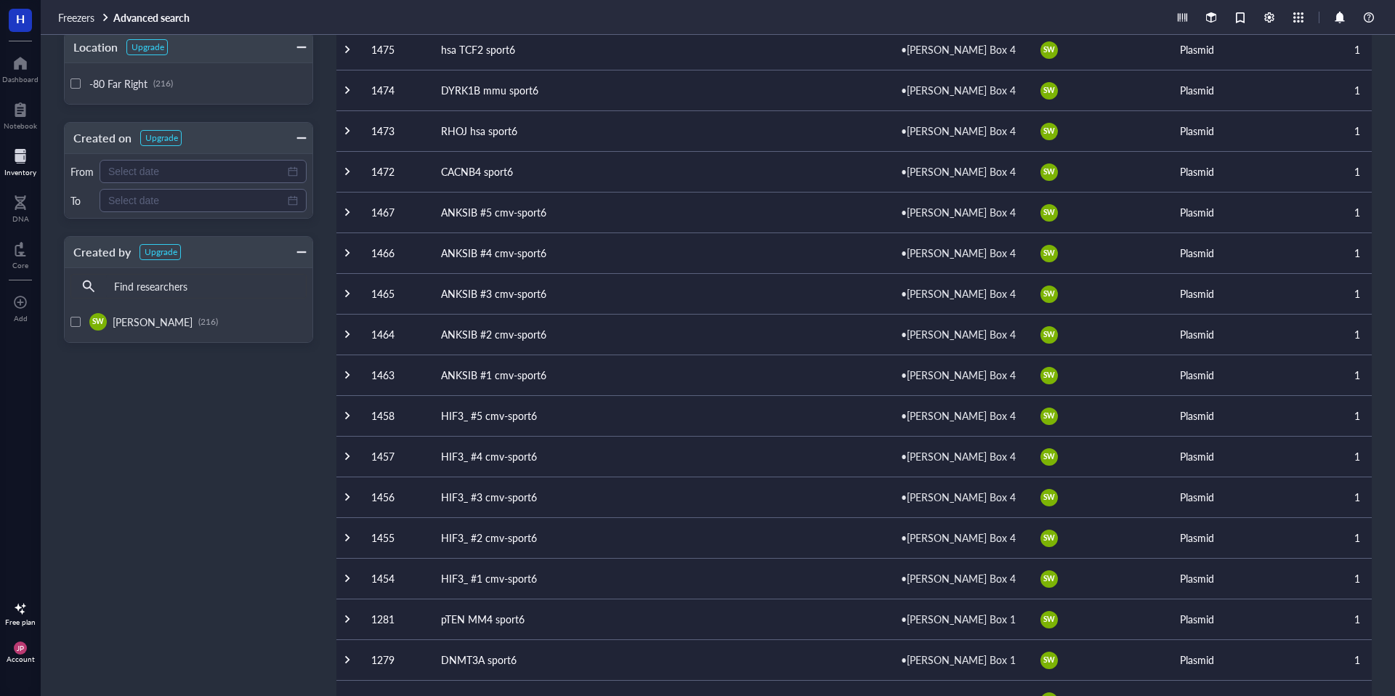
scroll to position [503, 0]
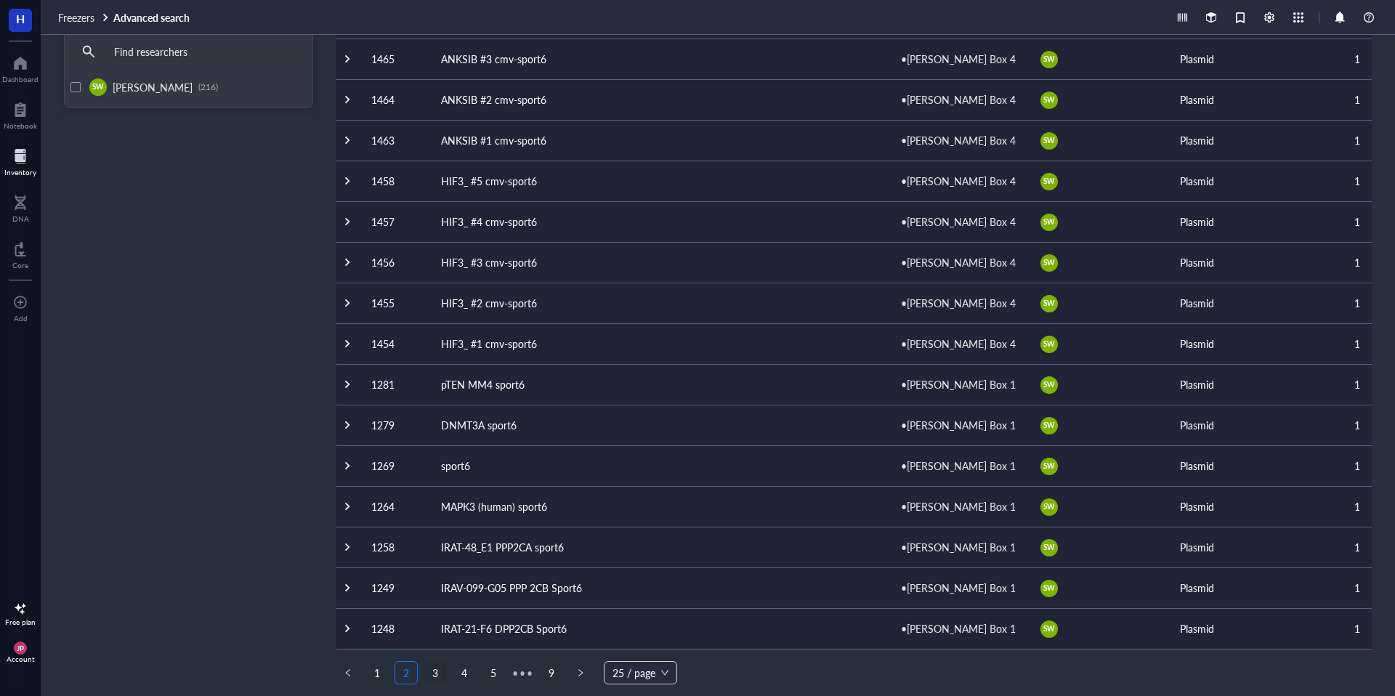
click at [443, 675] on link "3" at bounding box center [435, 673] width 22 height 22
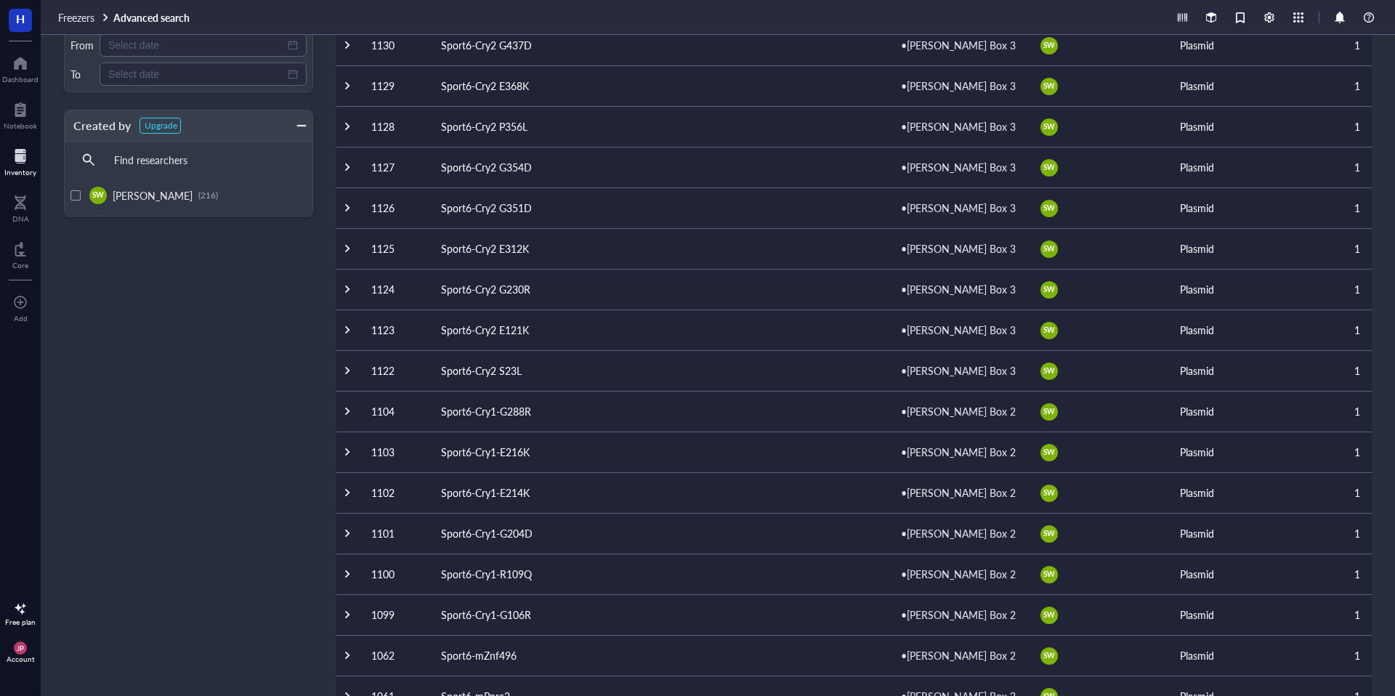
scroll to position [503, 0]
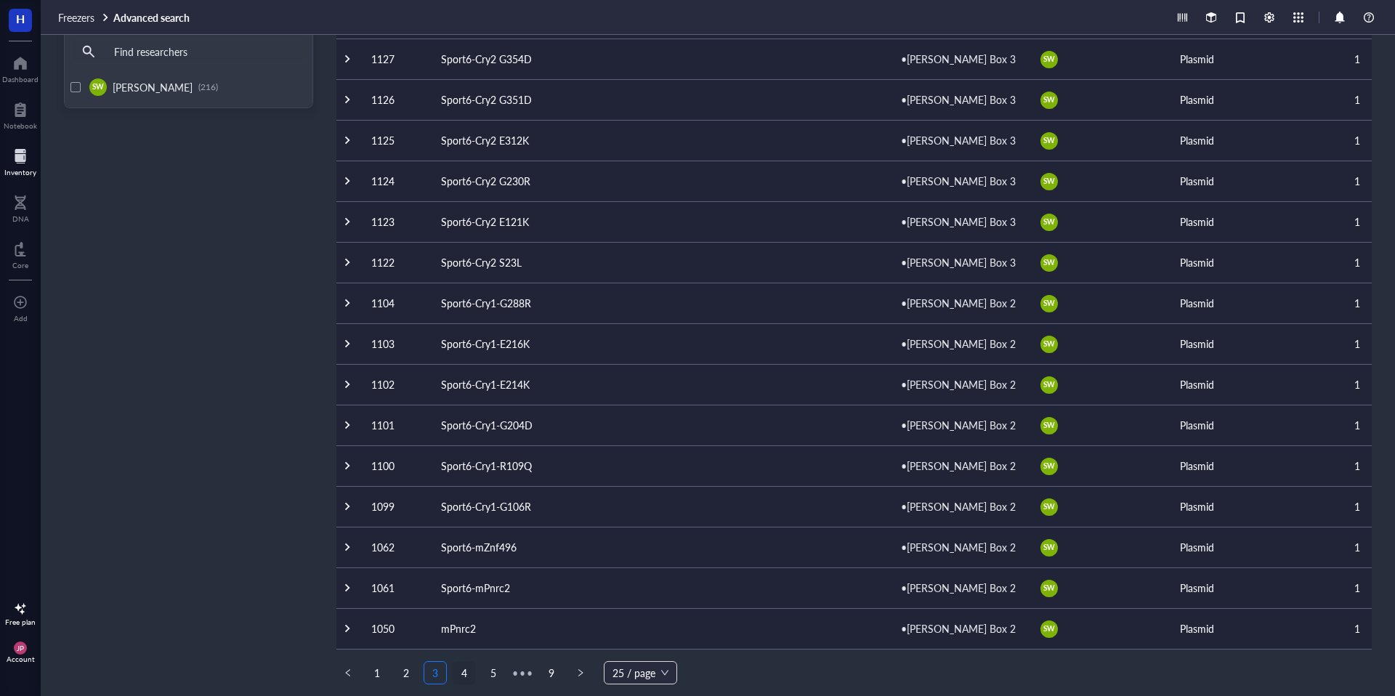
click at [467, 678] on link "4" at bounding box center [464, 673] width 22 height 22
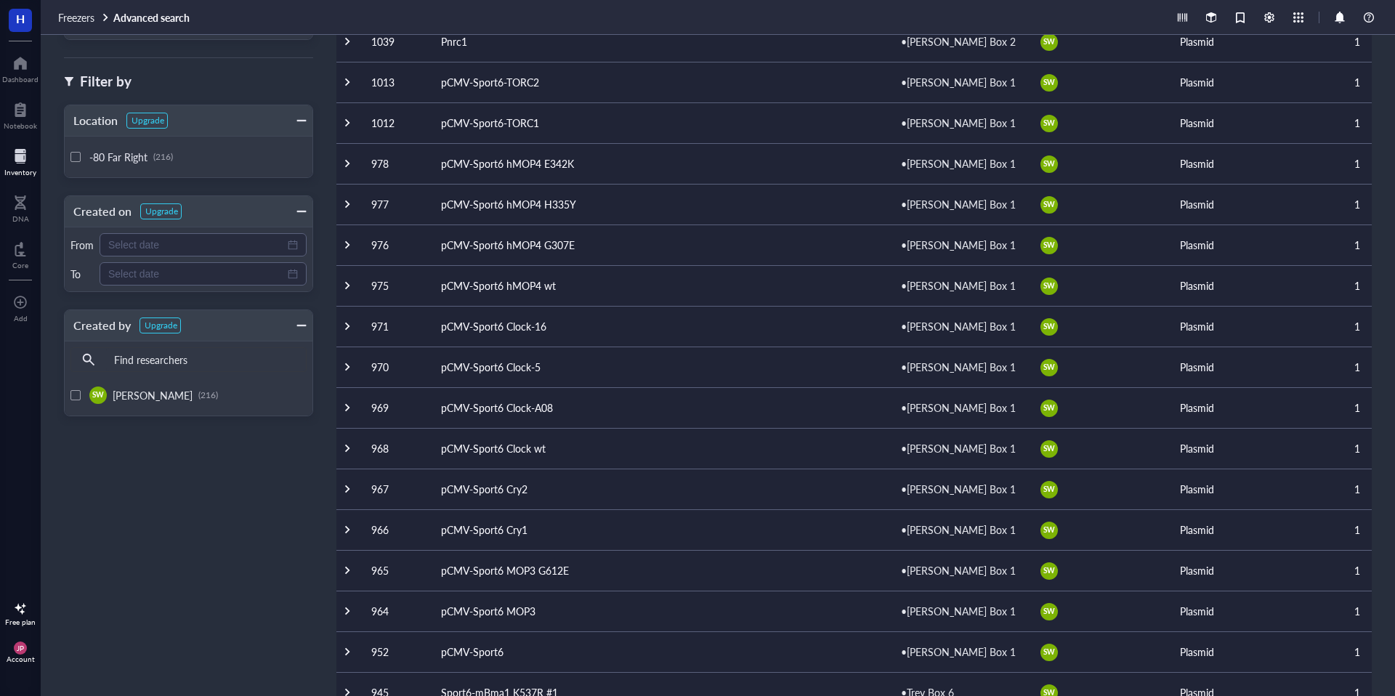
scroll to position [201, 0]
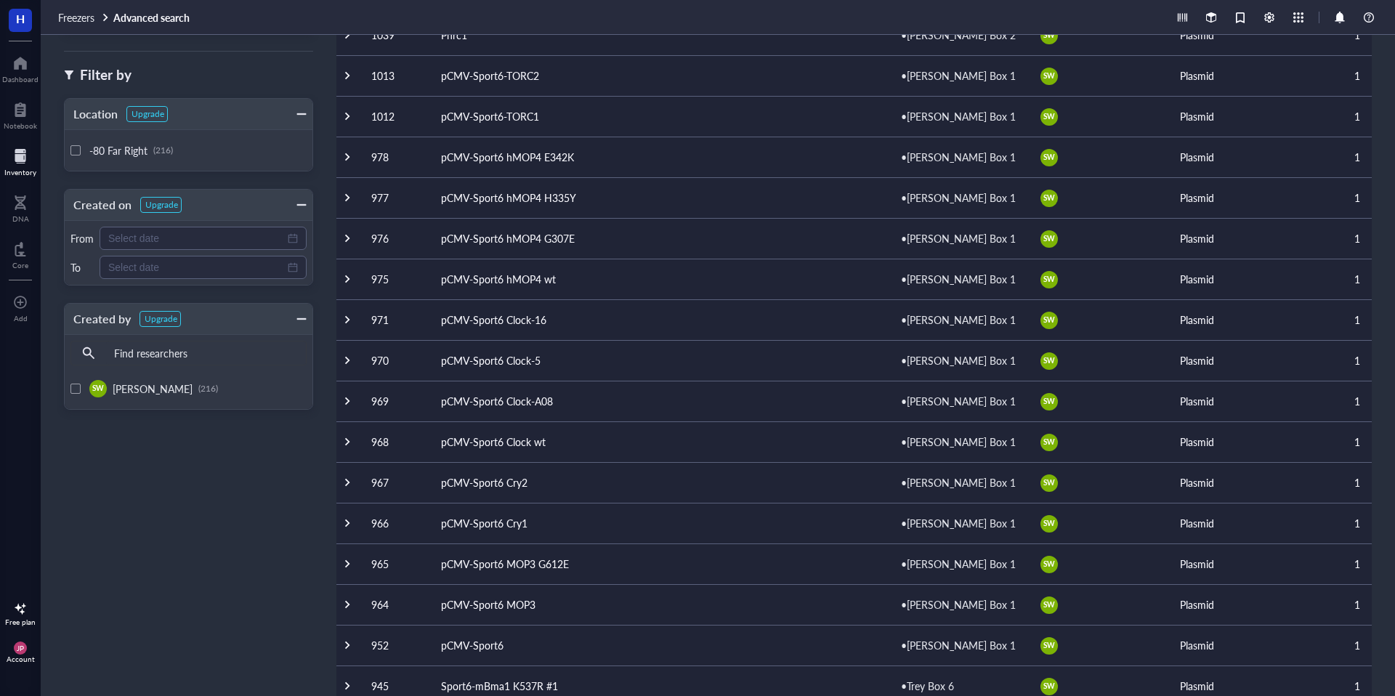
click at [516, 607] on td "pCMV-Sport6 MOP3" at bounding box center [659, 604] width 460 height 41
